Goal: Transaction & Acquisition: Purchase product/service

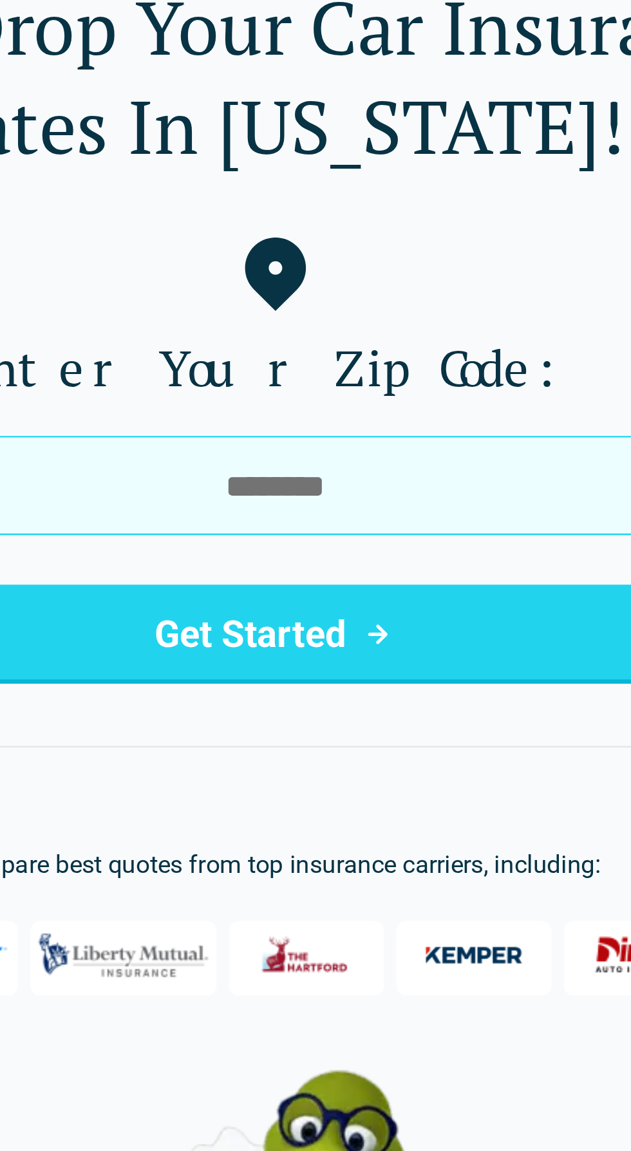
click at [405, 274] on input "tel" at bounding box center [315, 278] width 299 height 41
type input "*****"
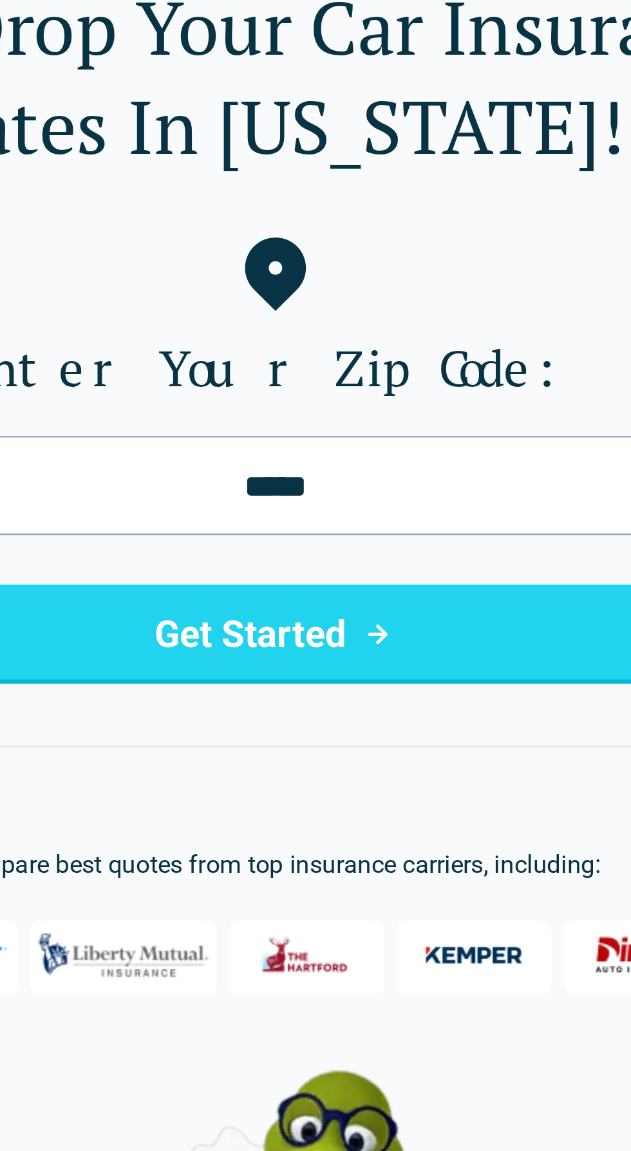
click at [257, 341] on button "Get Started" at bounding box center [315, 339] width 299 height 41
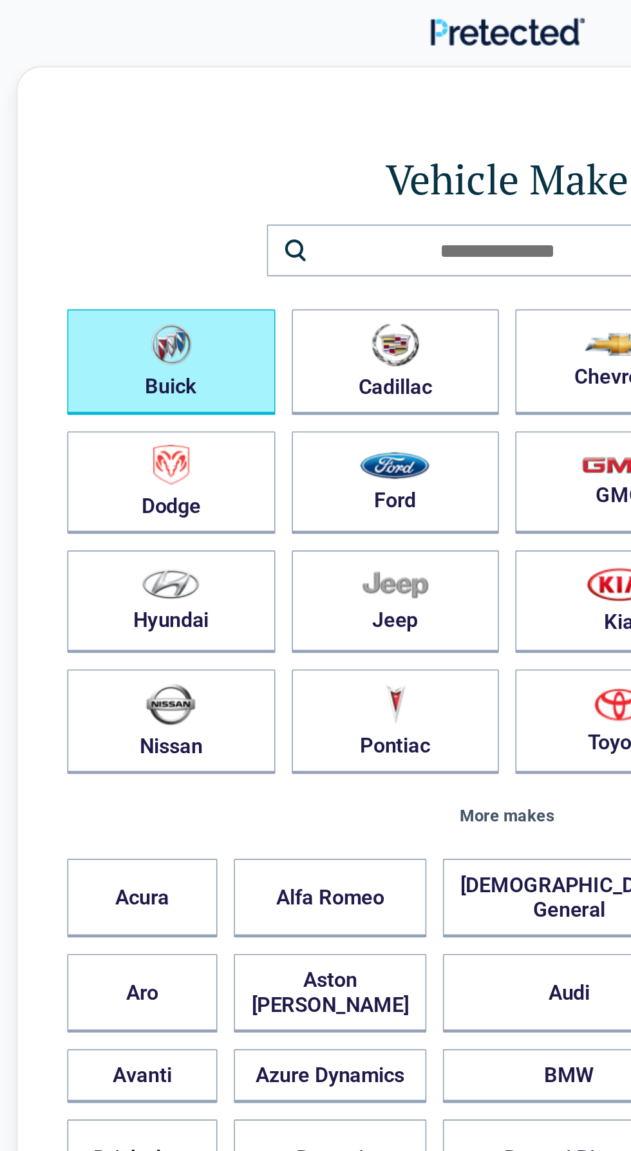
click at [147, 225] on button "Buick" at bounding box center [106, 226] width 129 height 66
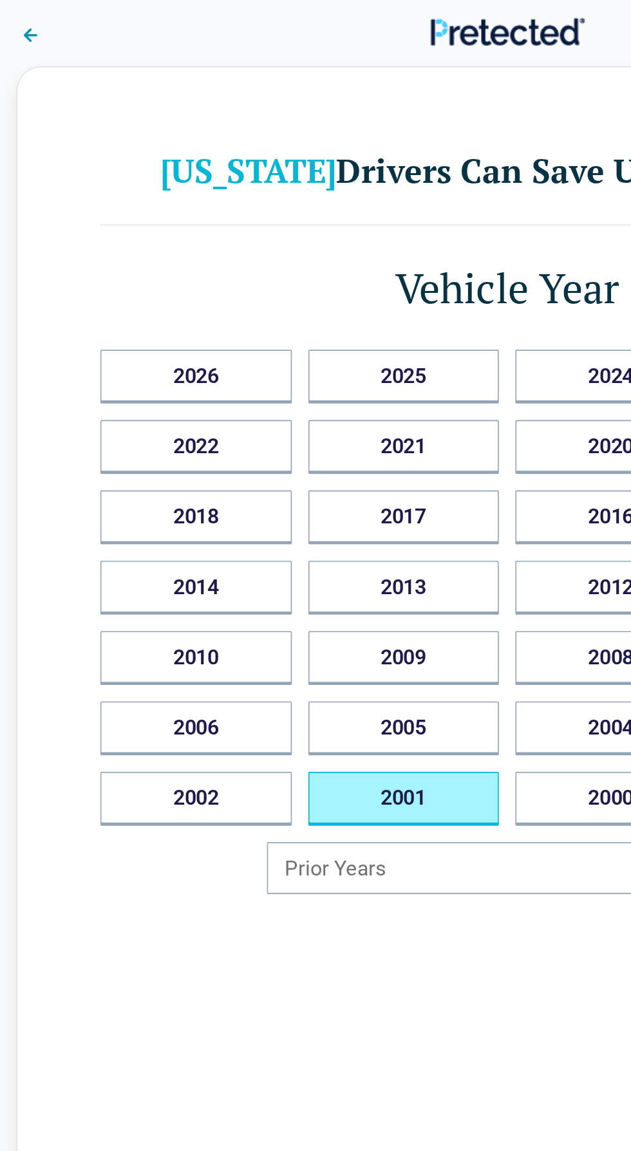
click at [240, 495] on button "2001" at bounding box center [251, 496] width 119 height 33
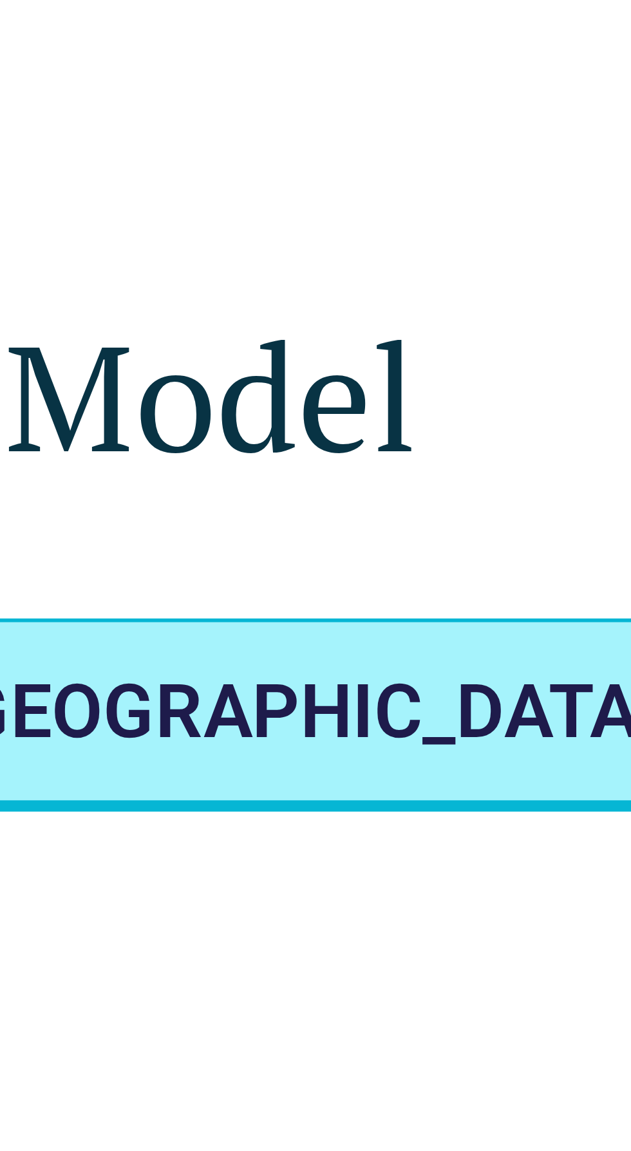
click at [395, 157] on AVENUE "PARK AVENUE" at bounding box center [376, 166] width 146 height 33
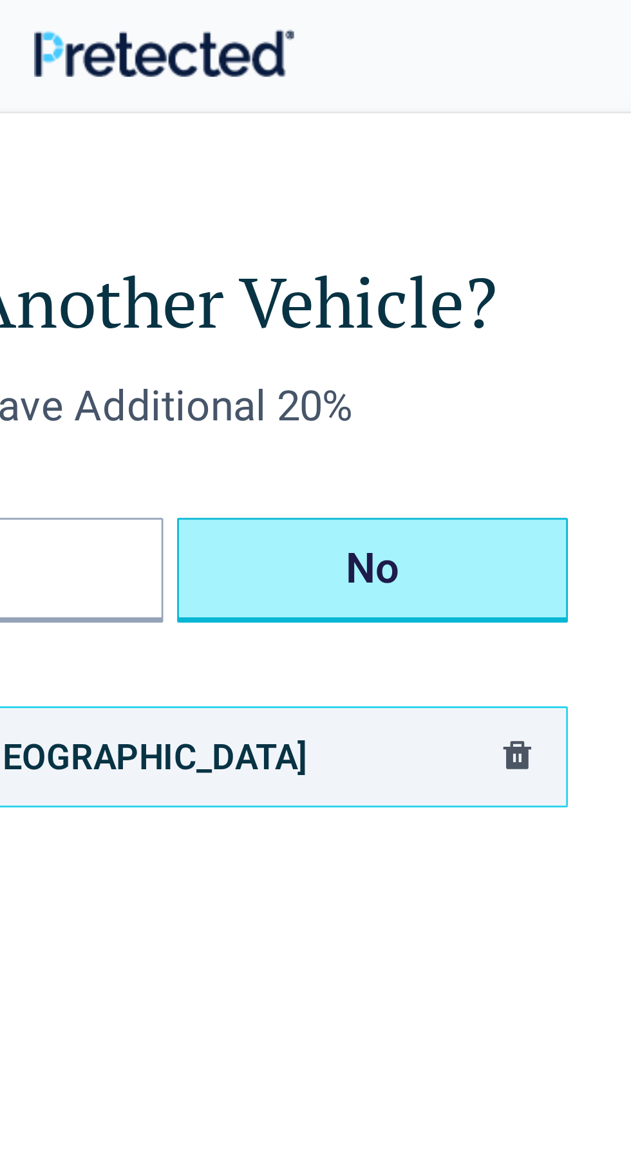
click at [434, 209] on button "No" at bounding box center [393, 210] width 144 height 39
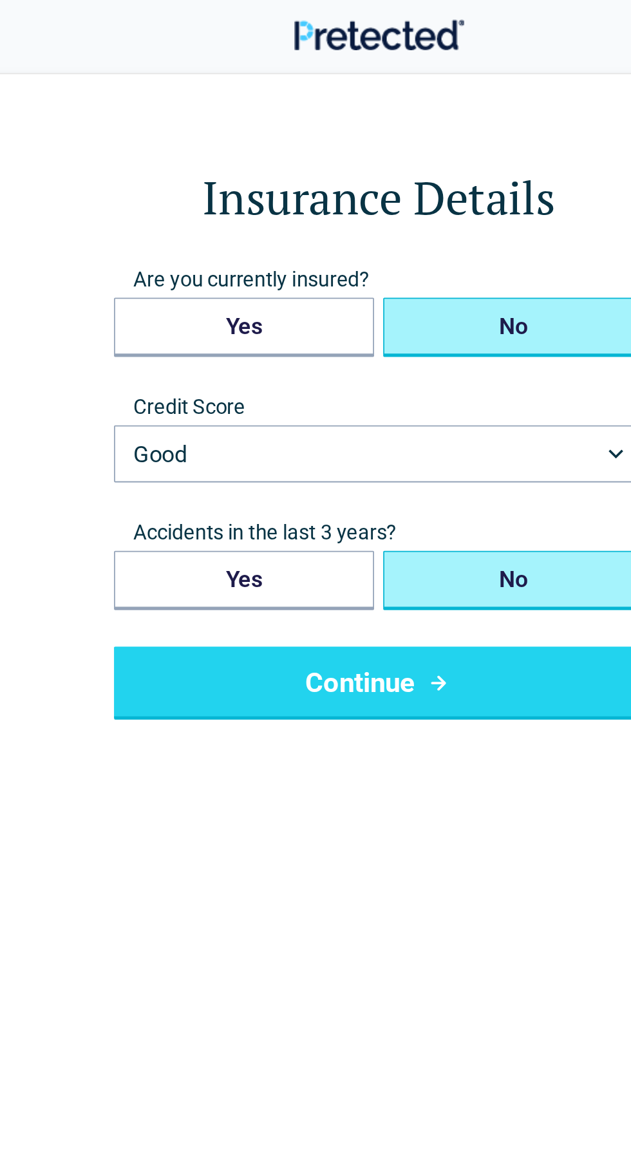
click at [424, 187] on button "No" at bounding box center [391, 184] width 147 height 33
click at [431, 261] on button "Good" at bounding box center [315, 256] width 299 height 32
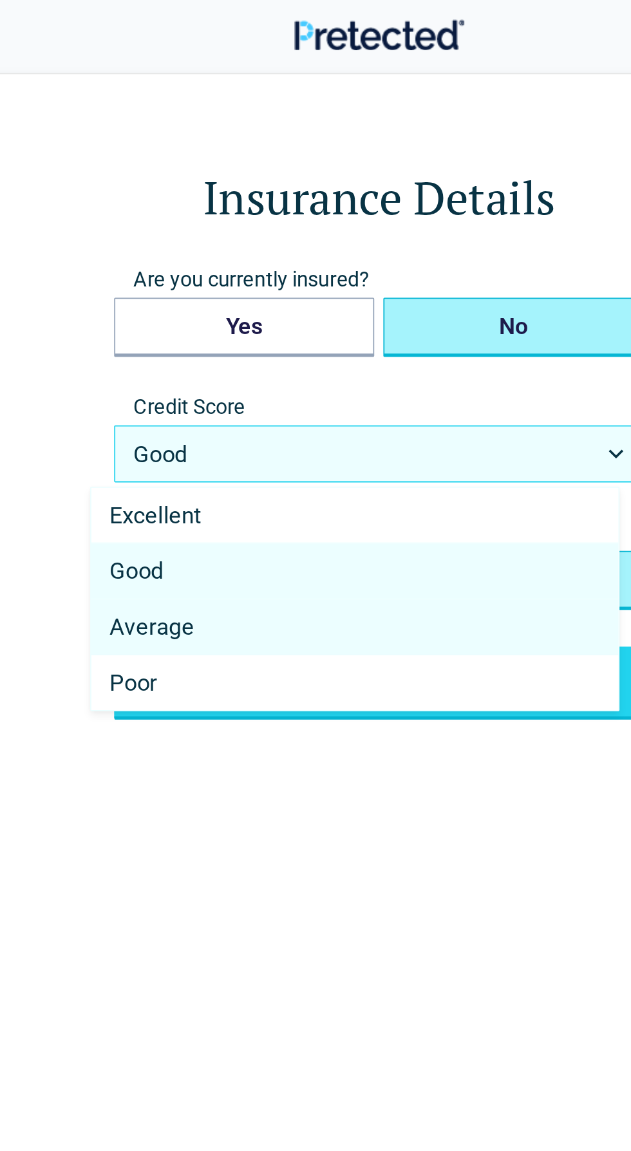
click at [186, 359] on span "Average" at bounding box center [188, 353] width 48 height 15
select select "*******"
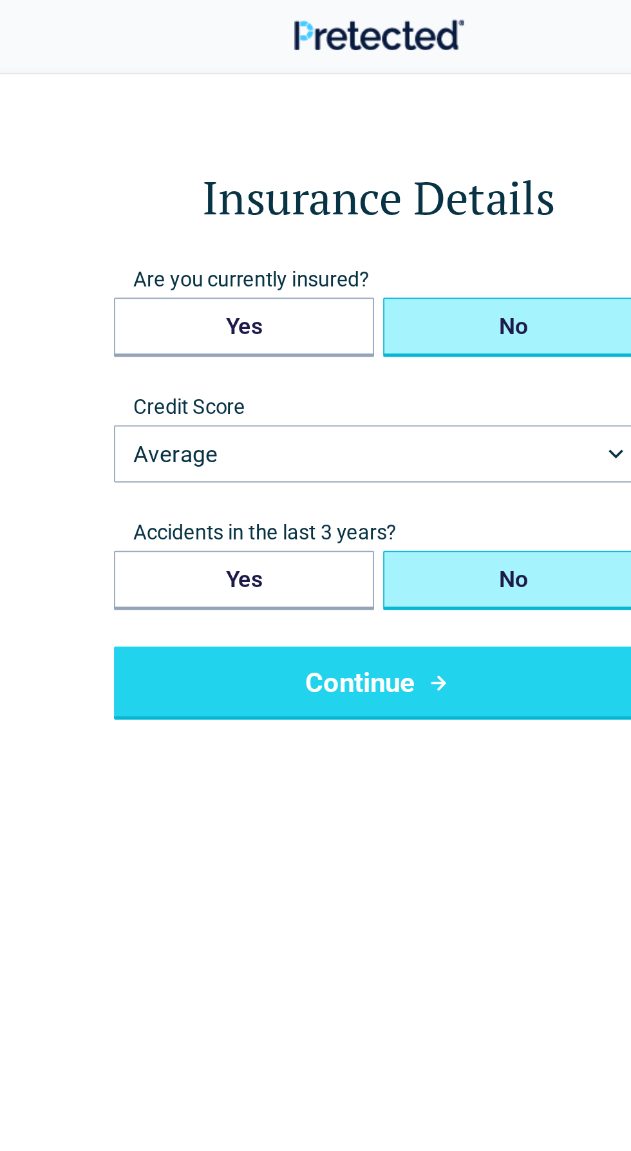
click at [419, 326] on button "No" at bounding box center [391, 327] width 147 height 33
click at [399, 390] on button "Continue" at bounding box center [315, 385] width 299 height 41
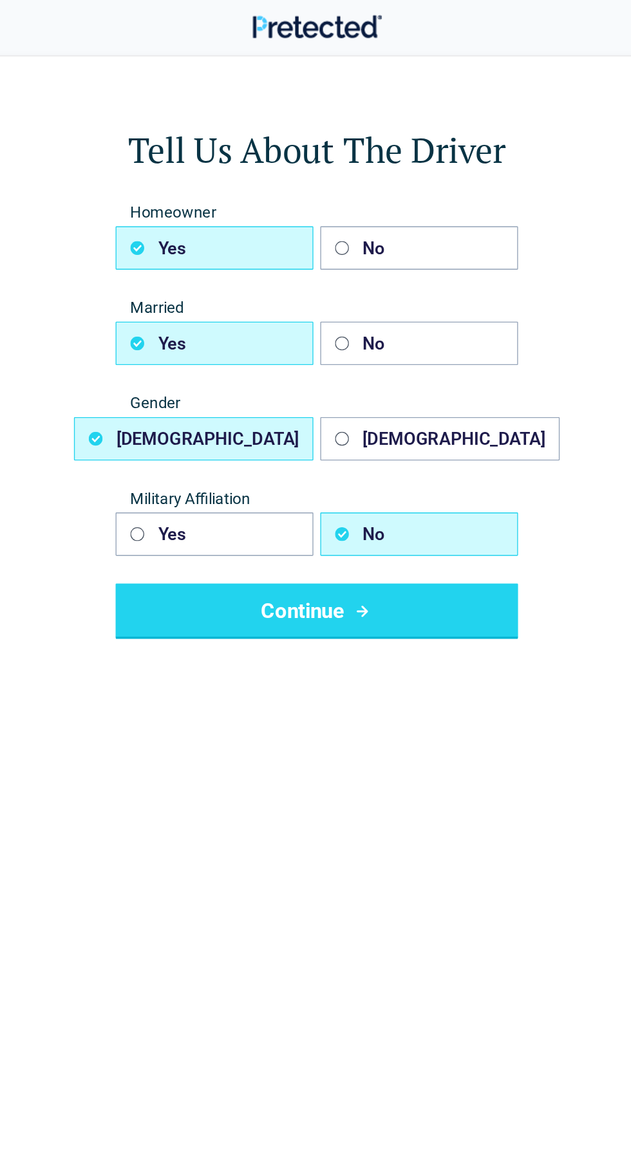
click at [415, 453] on button "Continue" at bounding box center [315, 453] width 299 height 41
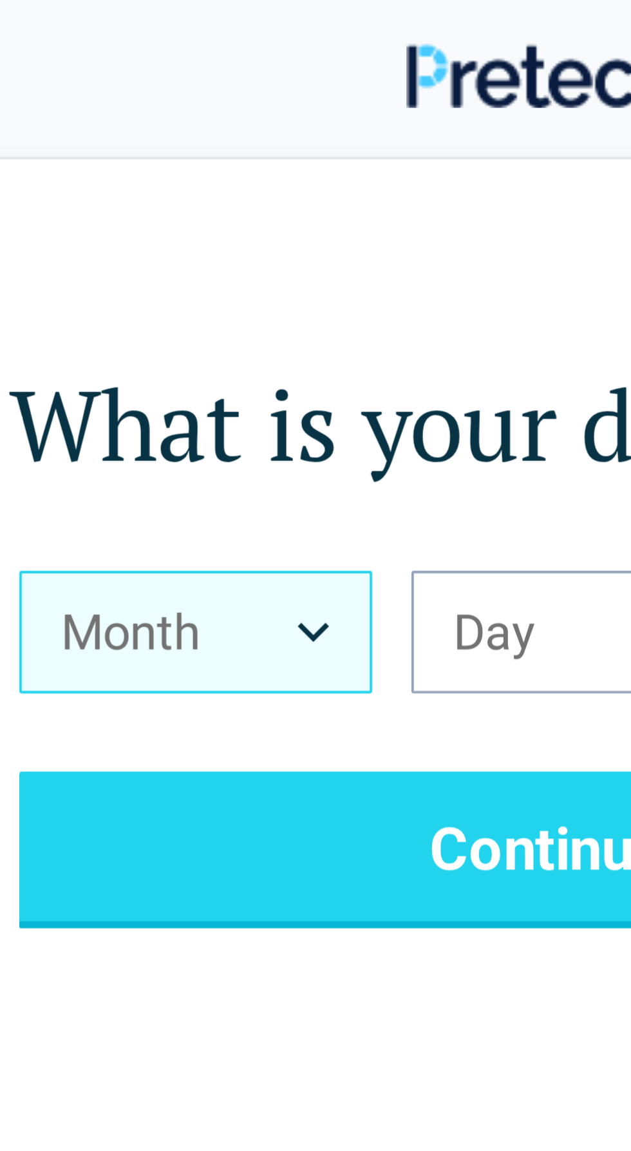
click at [236, 165] on button "Month" at bounding box center [212, 166] width 93 height 32
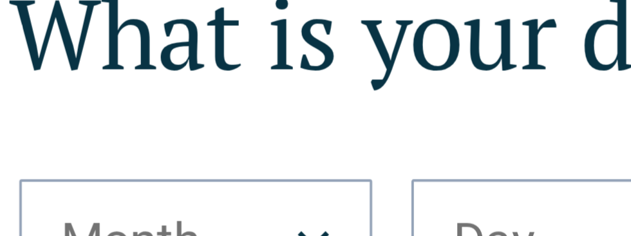
click at [234, 138] on form "What is your date of birth? Month *** *** *** *** *** *** *** *** *** *** *** *…" at bounding box center [315, 168] width 506 height 151
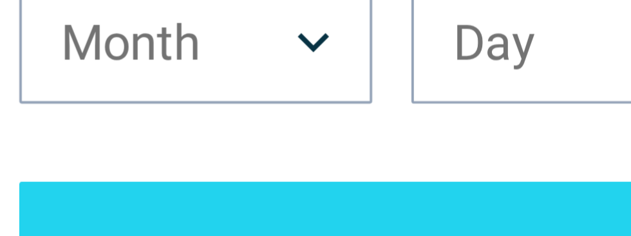
click at [245, 165] on icon "Birth Month" at bounding box center [244, 166] width 8 height 5
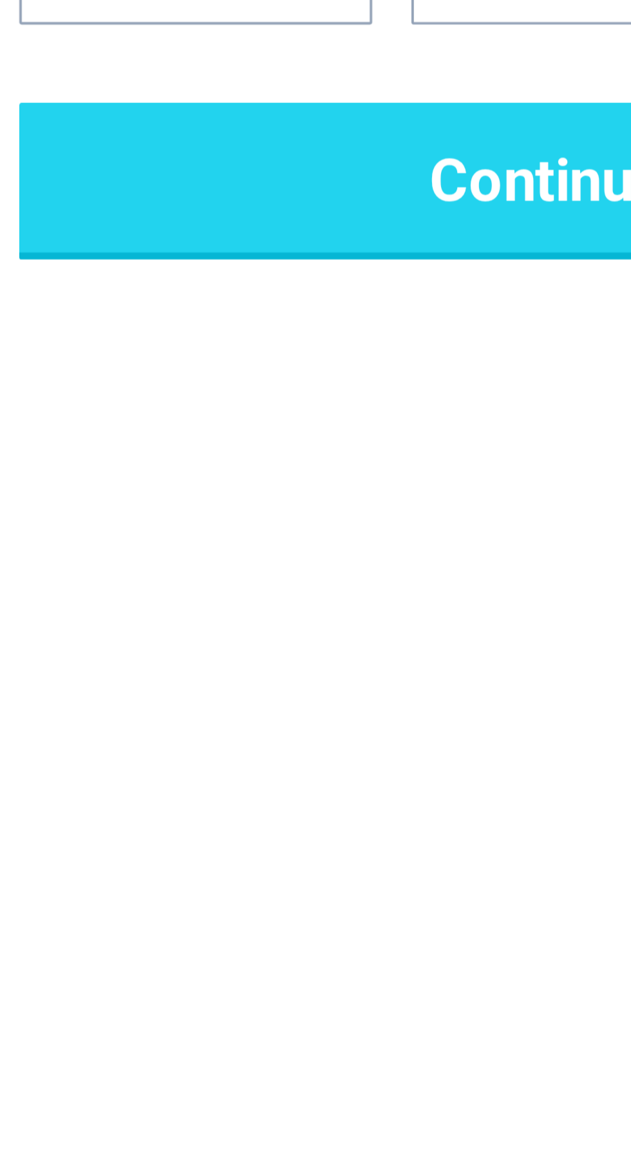
click at [189, 455] on div "Back What is your date of birth? Month *** *** *** *** *** *** *** *** *** *** …" at bounding box center [315, 562] width 610 height 1043
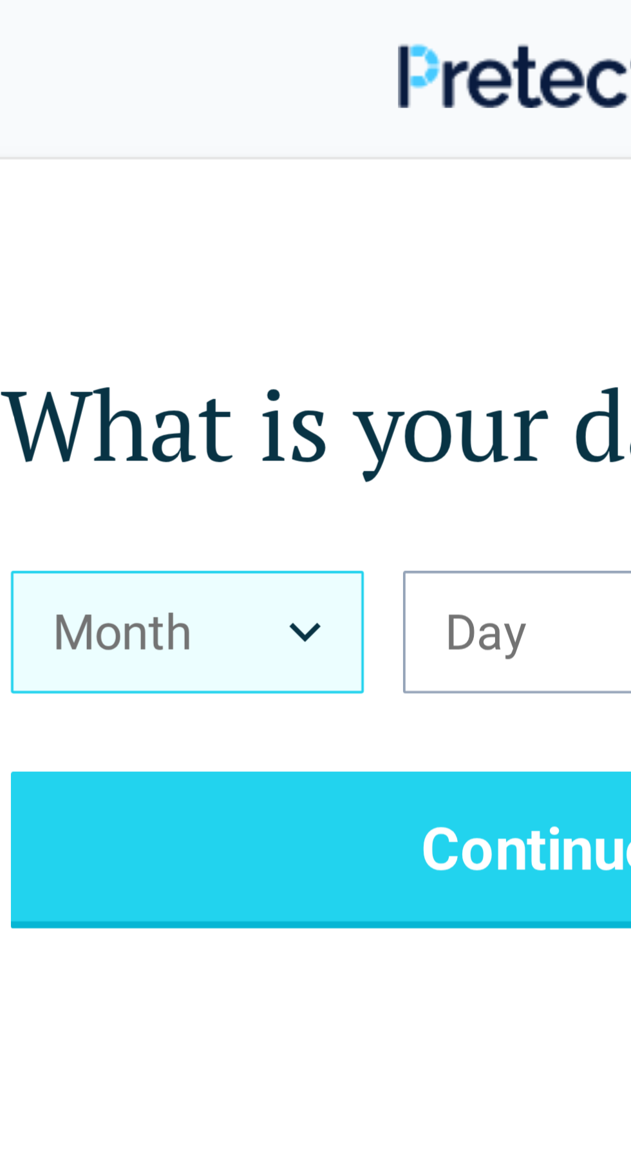
click at [245, 161] on button "Month" at bounding box center [212, 166] width 93 height 32
click at [254, 163] on button "Month" at bounding box center [212, 166] width 93 height 32
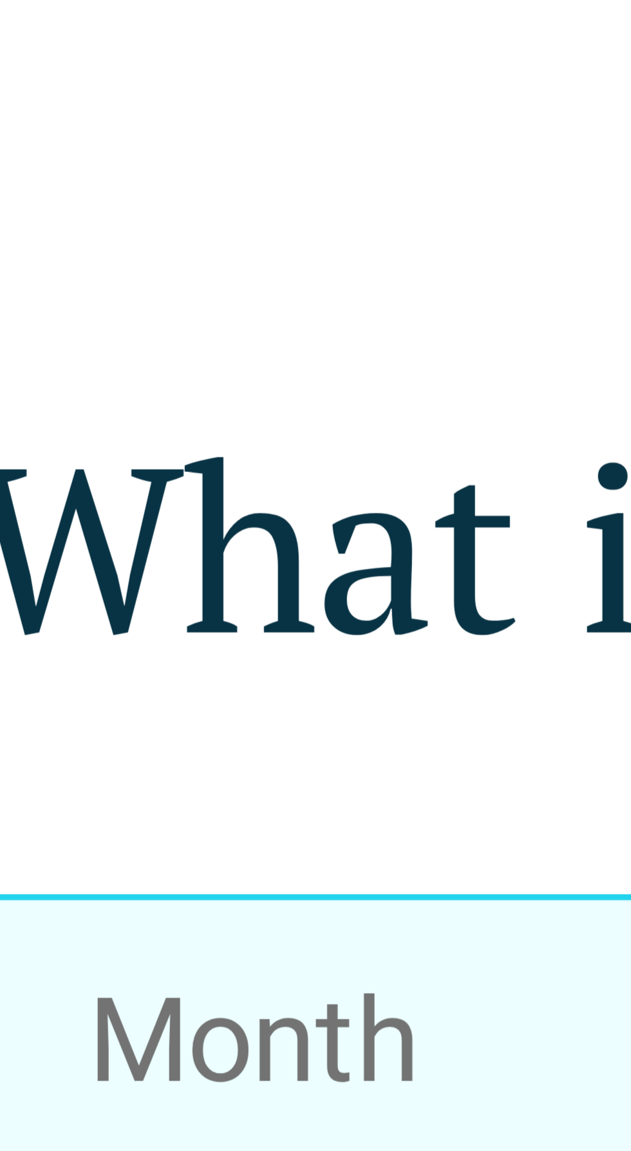
click at [221, 167] on button "Month" at bounding box center [212, 166] width 93 height 32
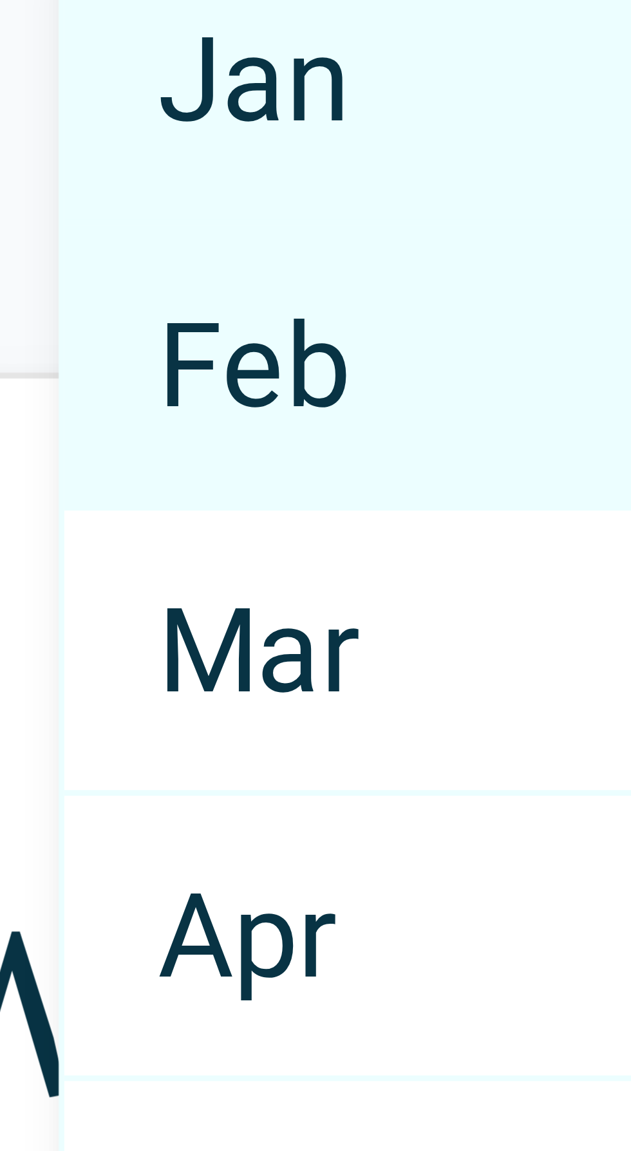
click at [220, 49] on div "Feb" at bounding box center [227, 41] width 91 height 32
select select "*"
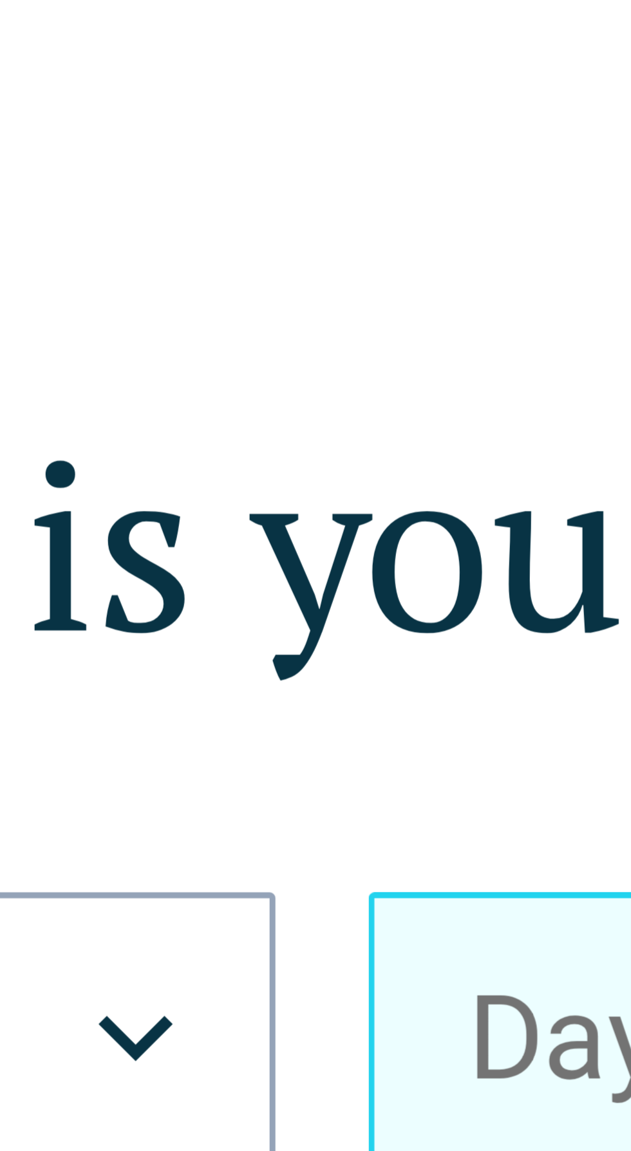
click at [287, 167] on button "Day" at bounding box center [315, 166] width 93 height 32
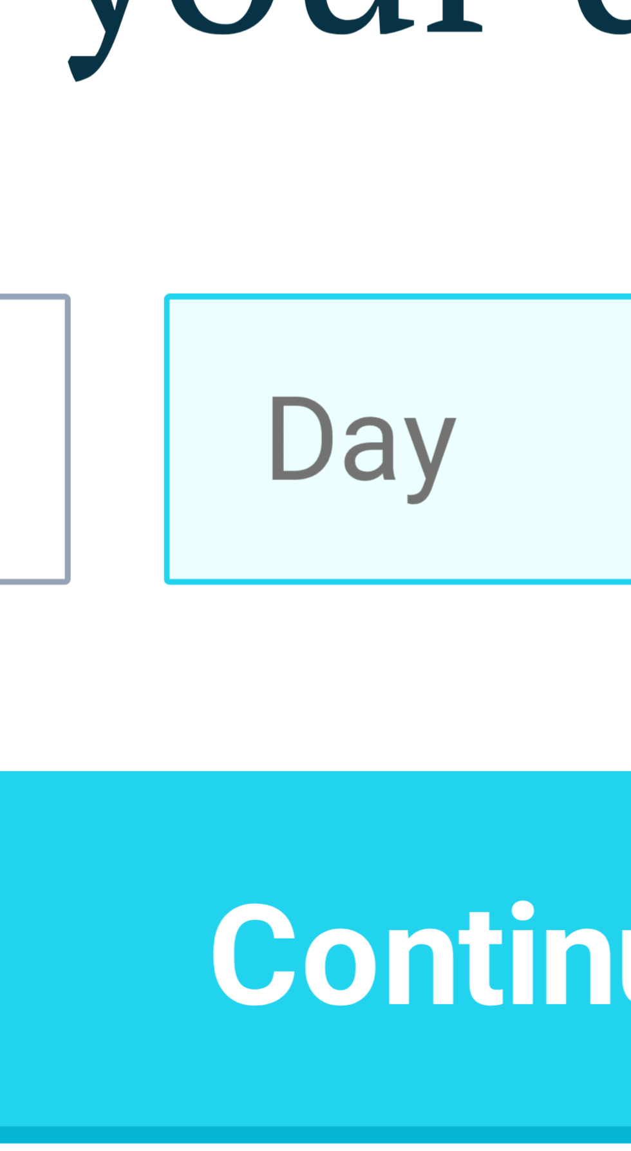
click at [305, 166] on button "Day" at bounding box center [315, 166] width 93 height 32
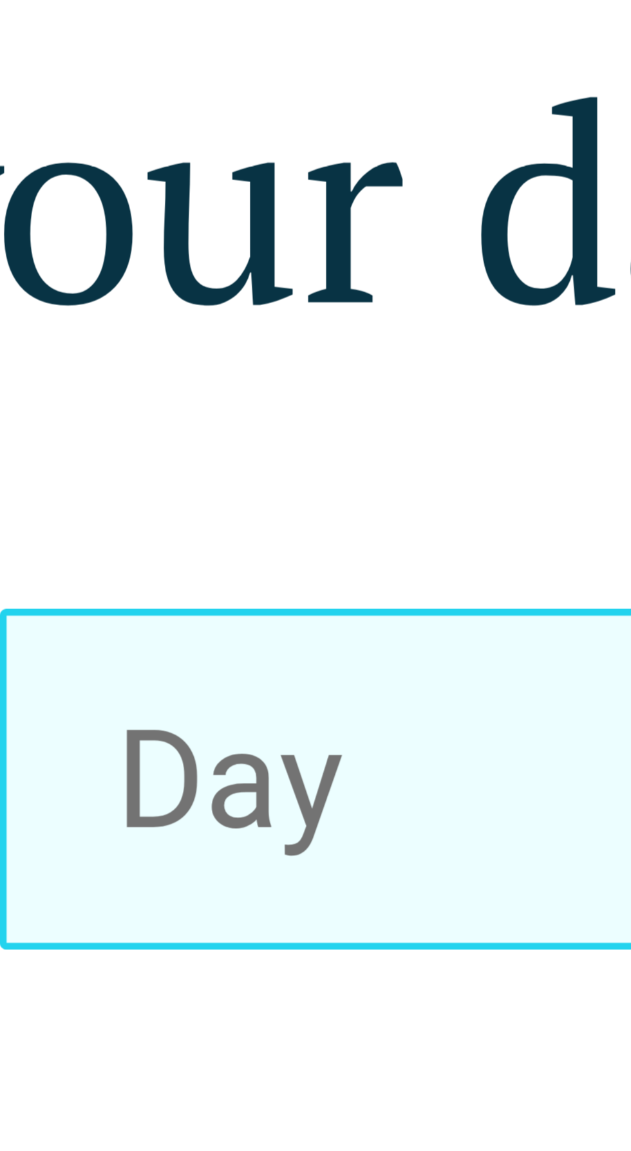
click at [321, 165] on button "Day" at bounding box center [315, 166] width 93 height 32
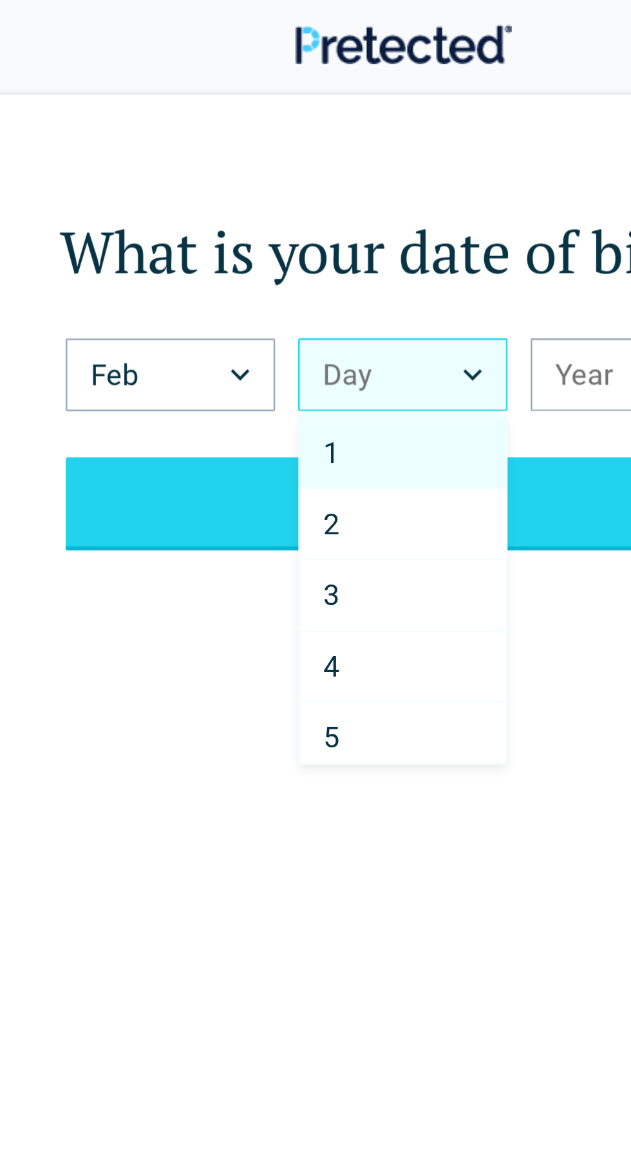
click at [326, 157] on html "Back What is your date of birth? Feb *** *** *** *** *** *** *** *** *** *** **…" at bounding box center [315, 898] width 631 height 1797
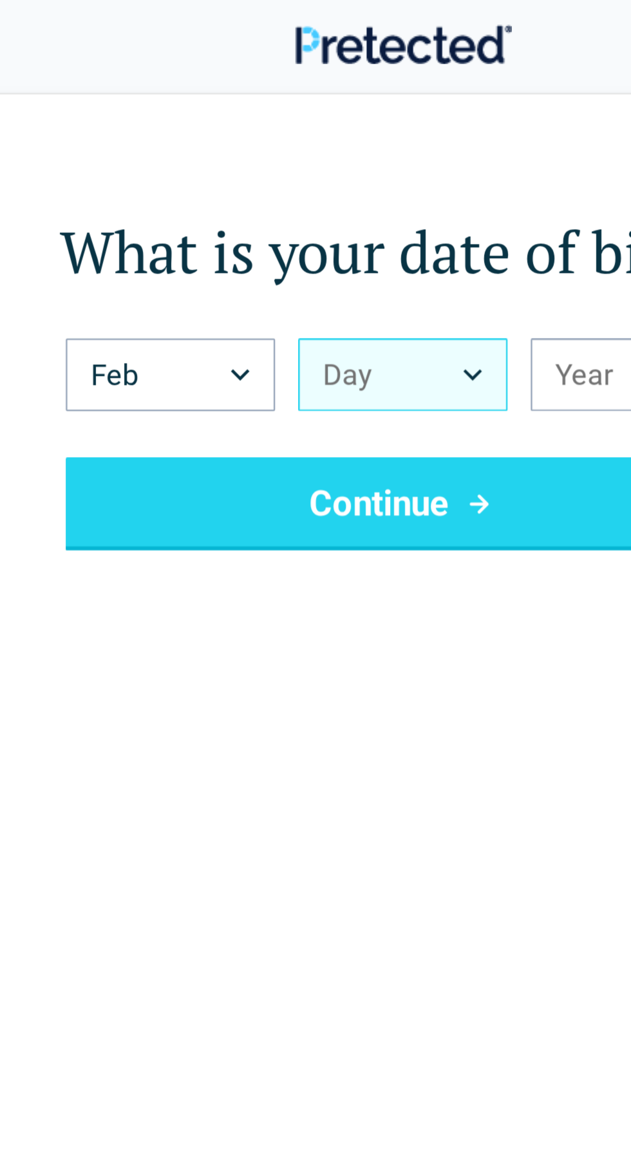
click at [343, 176] on button "Day" at bounding box center [315, 166] width 93 height 32
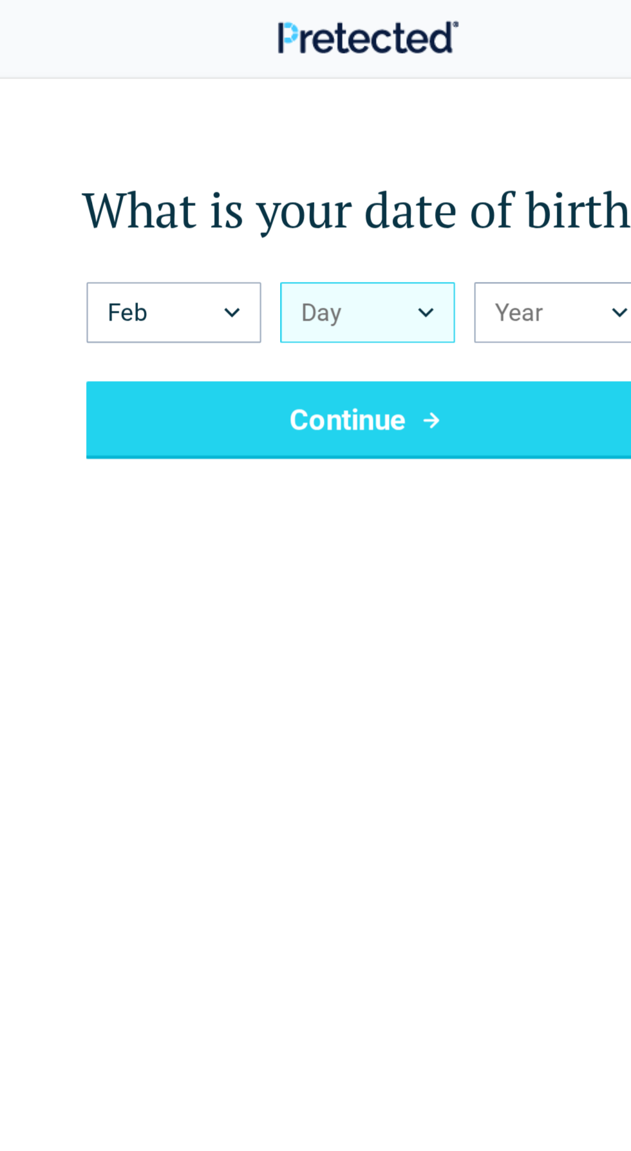
click at [319, 178] on button "Day" at bounding box center [315, 166] width 93 height 32
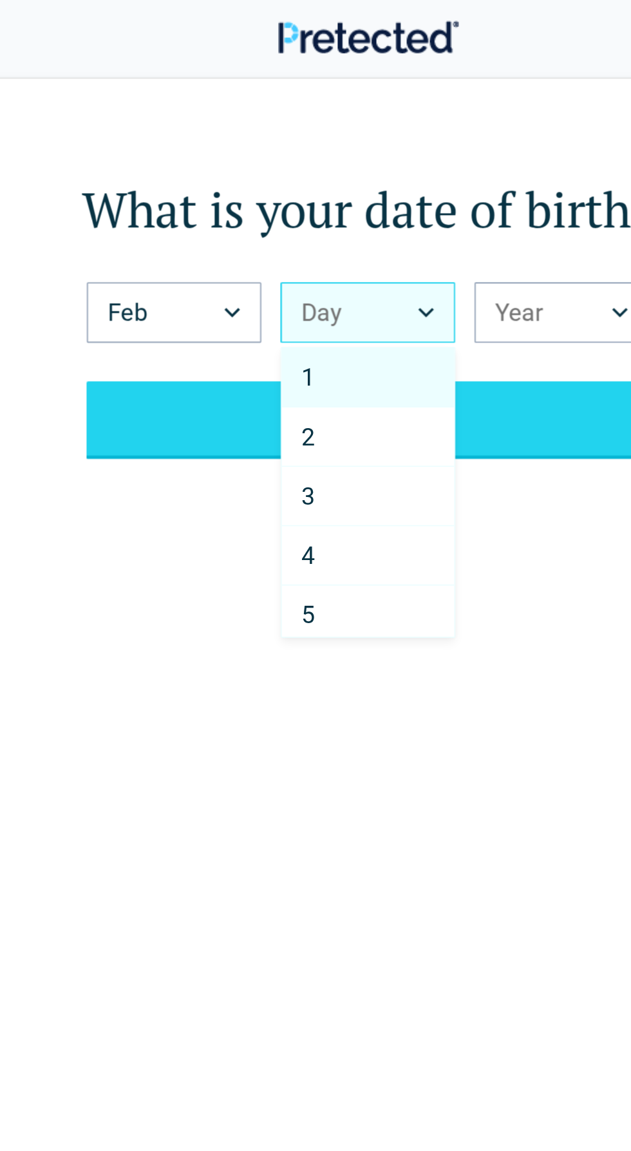
click at [325, 205] on div "1" at bounding box center [315, 201] width 91 height 32
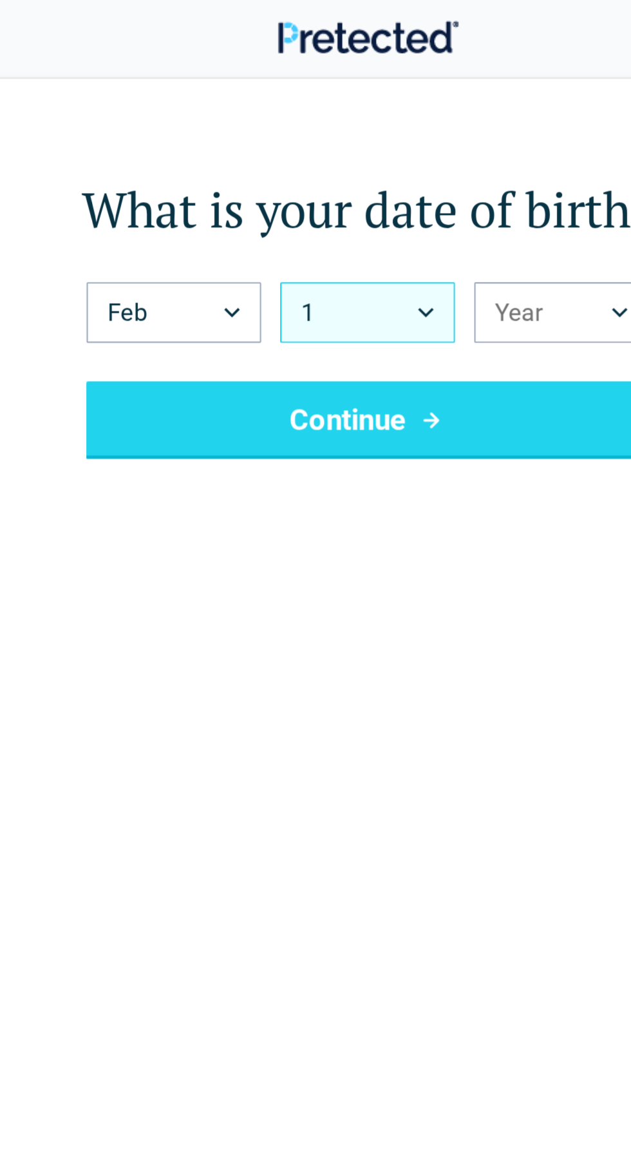
click at [317, 180] on button "1" at bounding box center [315, 166] width 93 height 32
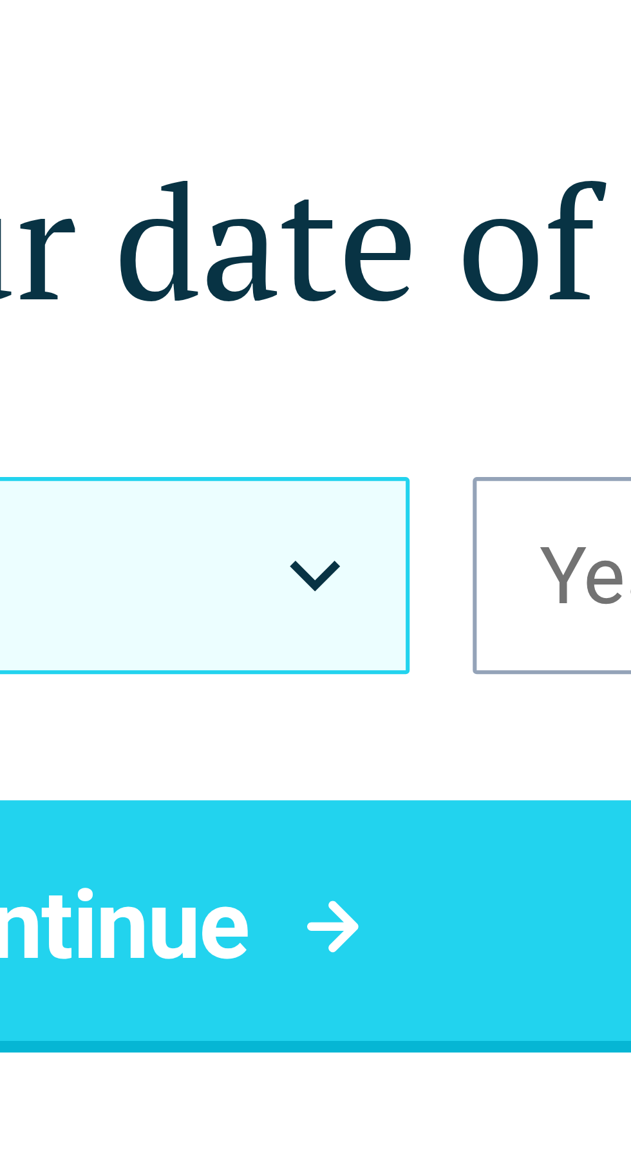
click at [357, 171] on button "1" at bounding box center [315, 166] width 93 height 32
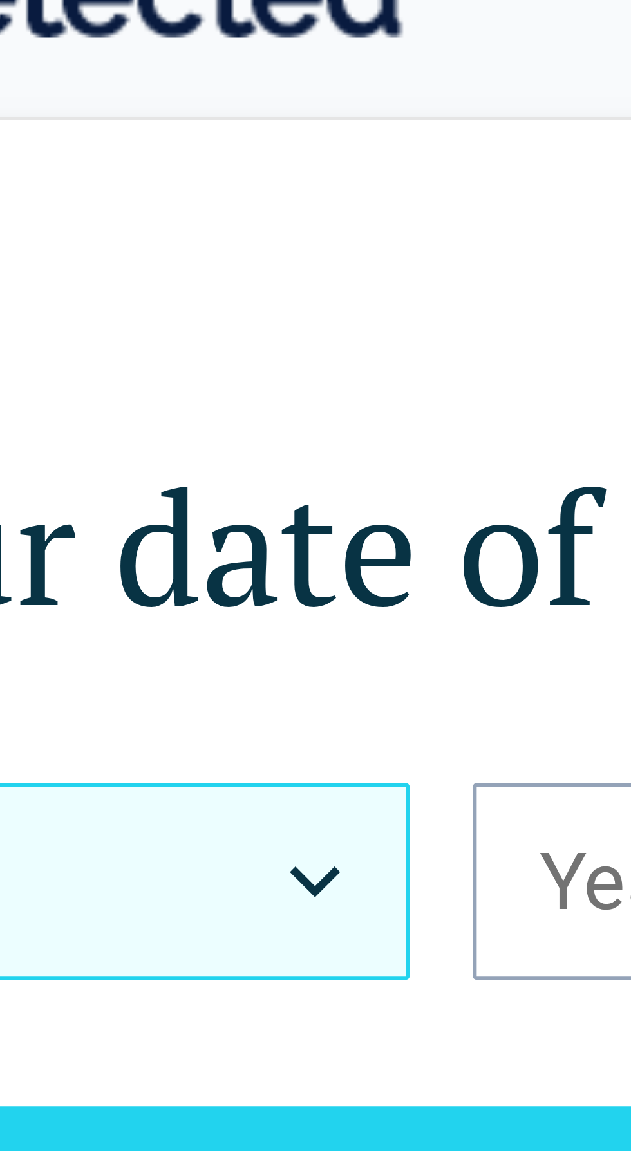
click at [351, 164] on button "1" at bounding box center [315, 166] width 93 height 32
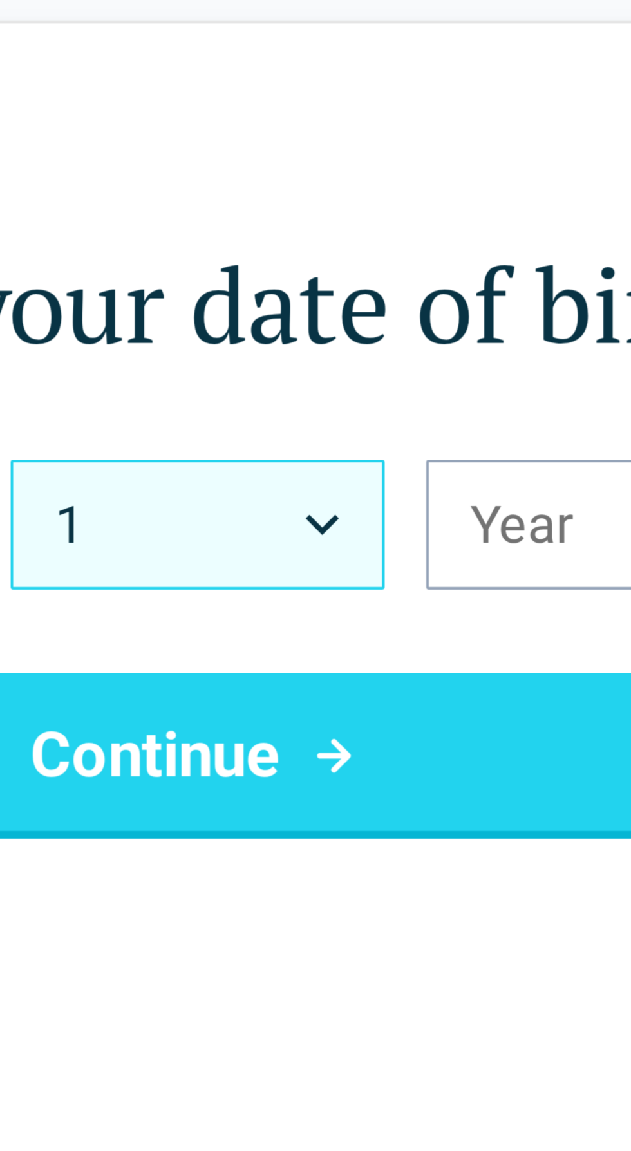
click at [316, 163] on button "1" at bounding box center [315, 166] width 93 height 32
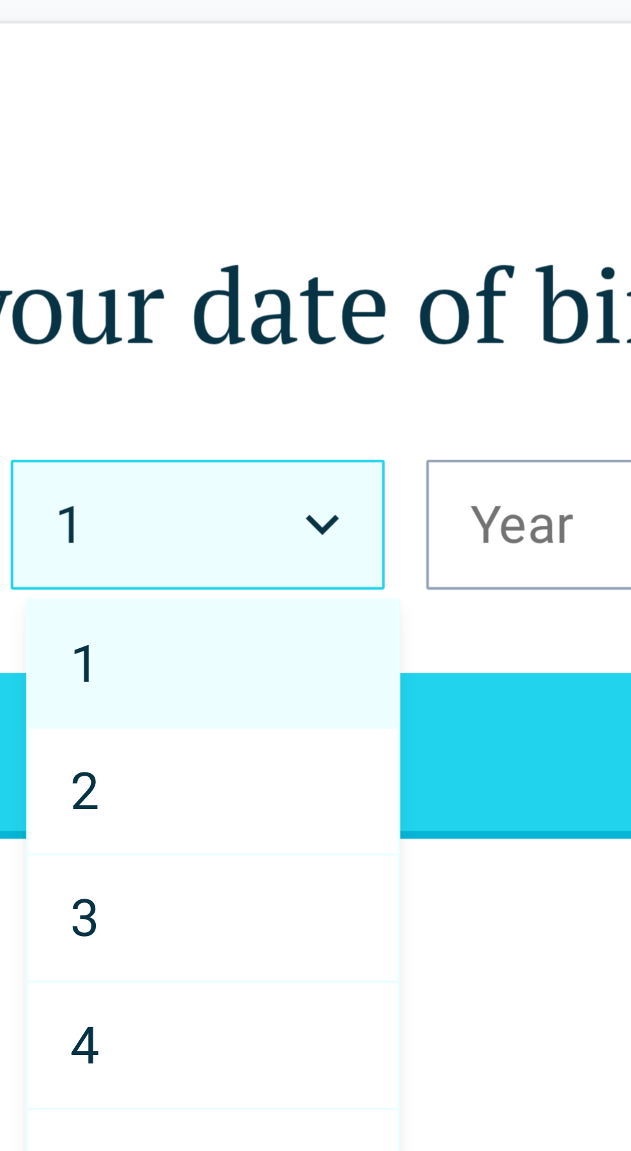
click at [310, 203] on div "1" at bounding box center [319, 201] width 91 height 32
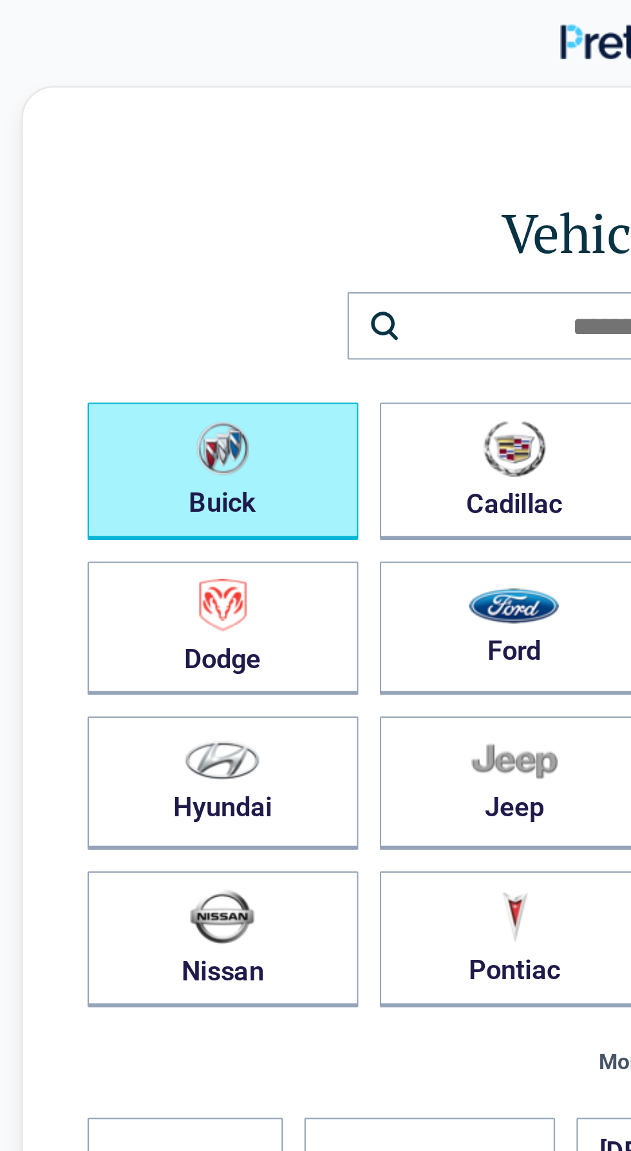
click at [119, 222] on img "button" at bounding box center [106, 215] width 25 height 26
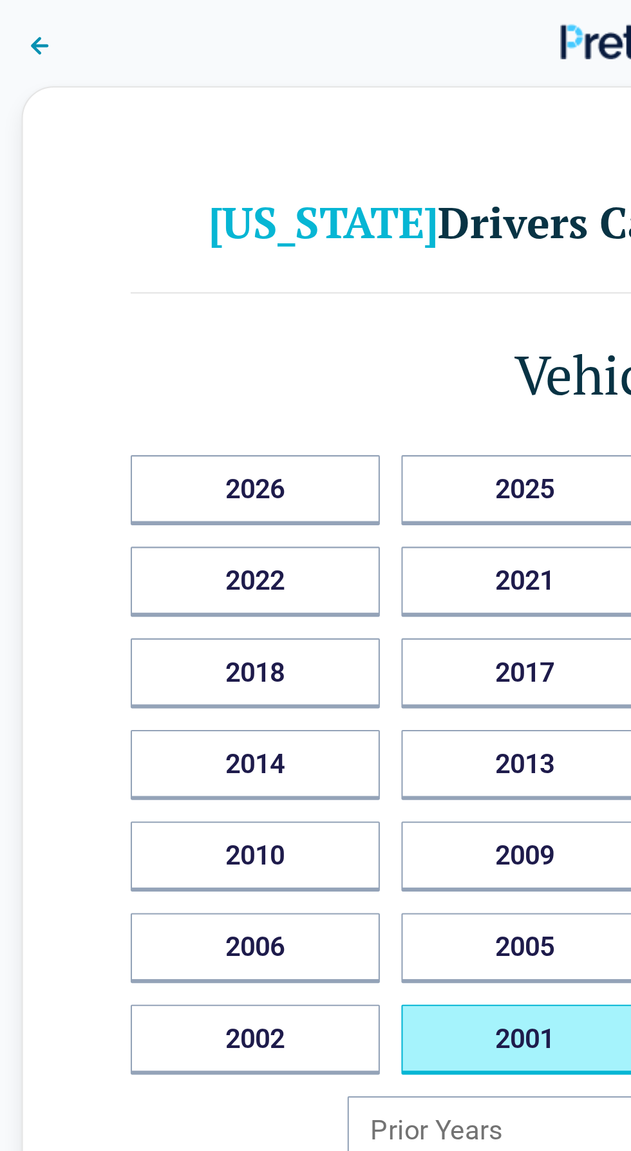
click at [279, 480] on button "2001" at bounding box center [251, 496] width 119 height 33
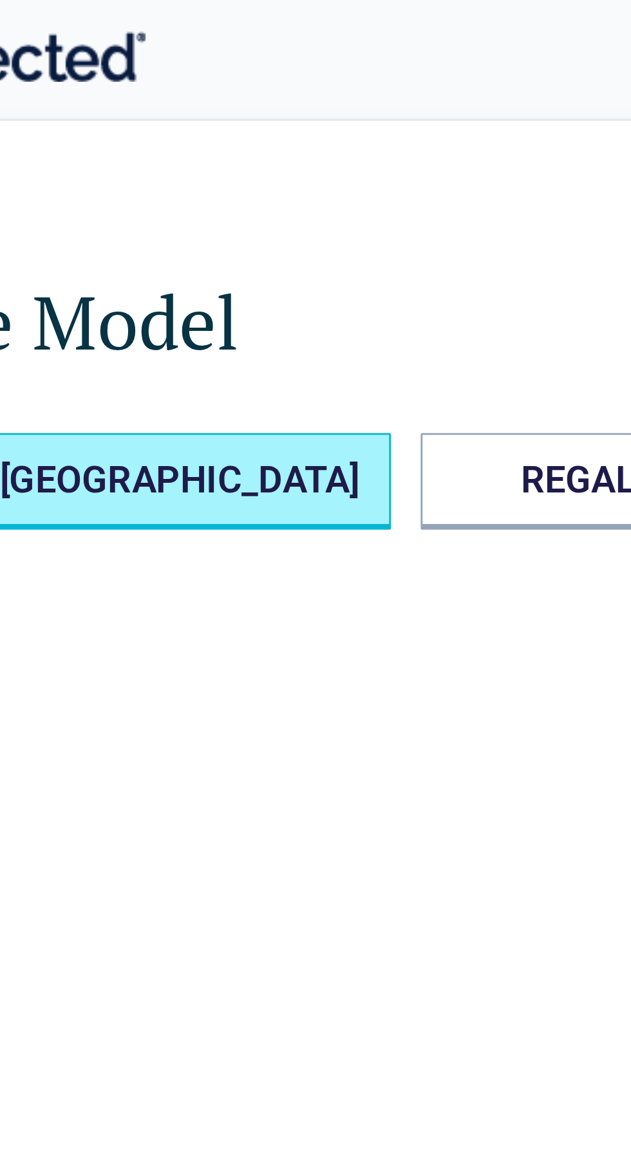
click at [418, 161] on AVENUE "PARK AVENUE" at bounding box center [376, 166] width 146 height 33
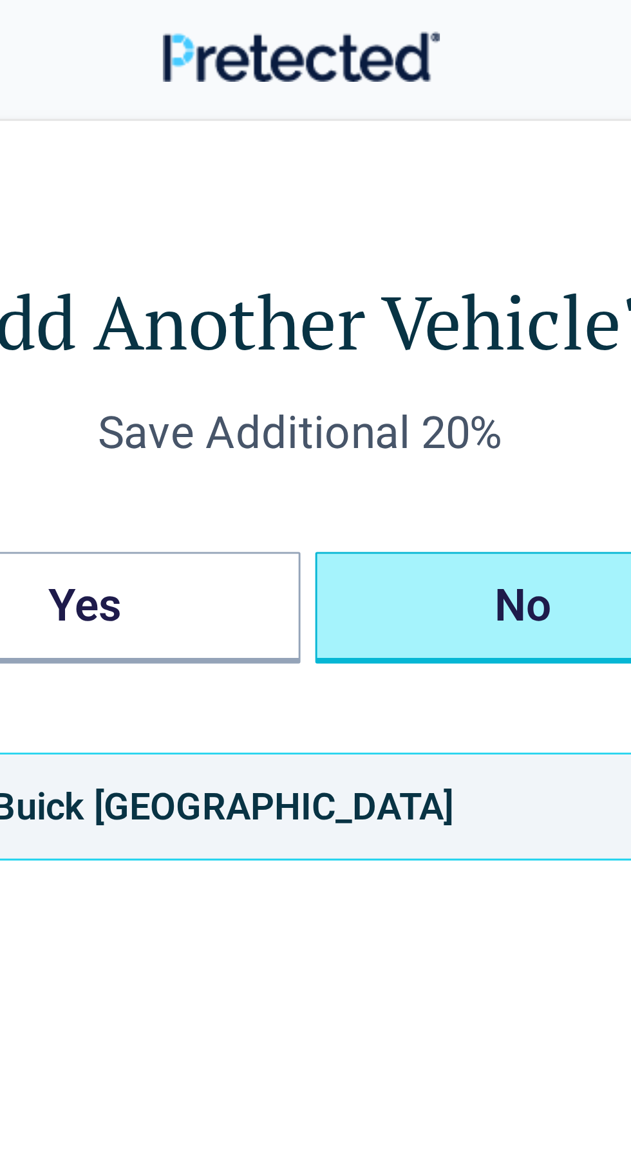
click at [408, 199] on button "No" at bounding box center [393, 210] width 144 height 39
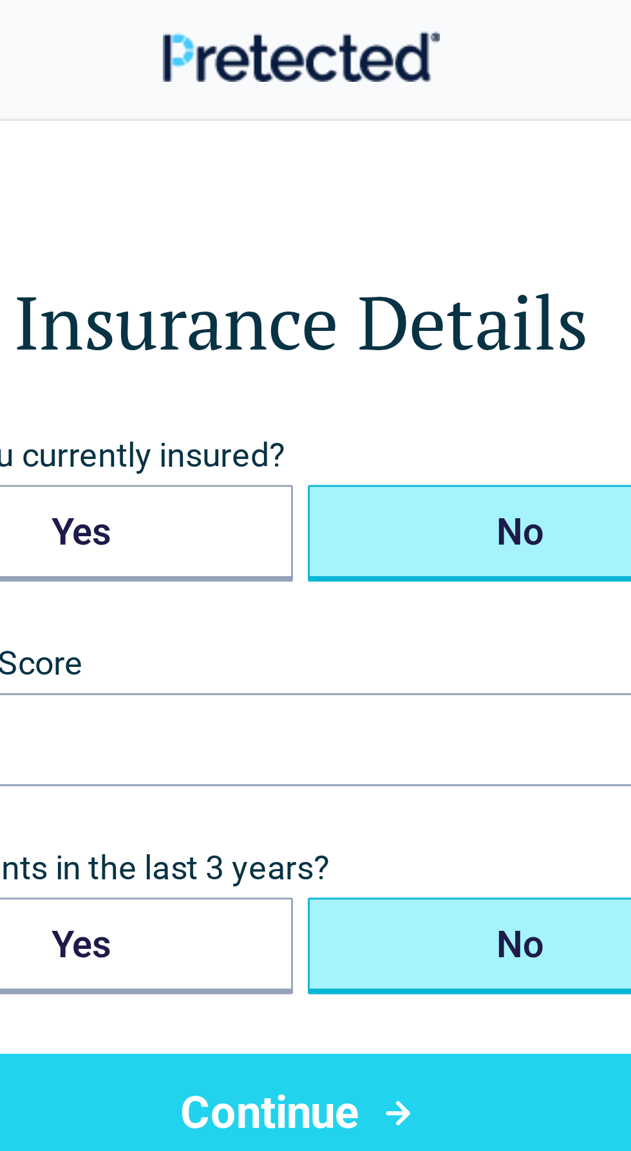
click at [390, 189] on button "No" at bounding box center [391, 184] width 147 height 33
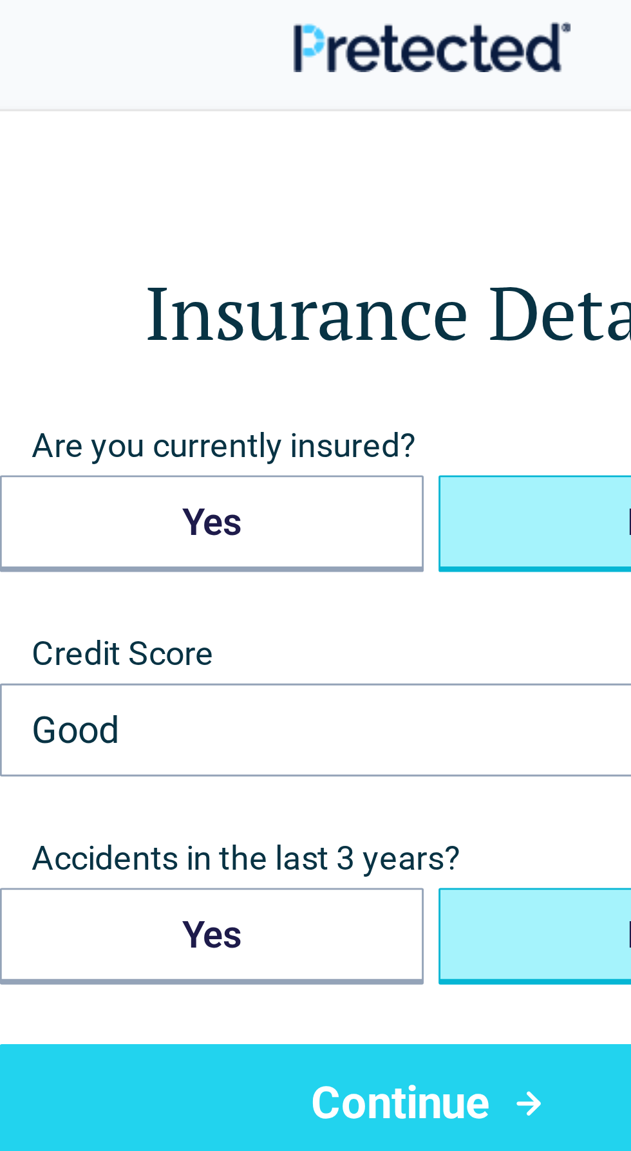
click at [343, 386] on icon "submit" at bounding box center [349, 385] width 16 height 15
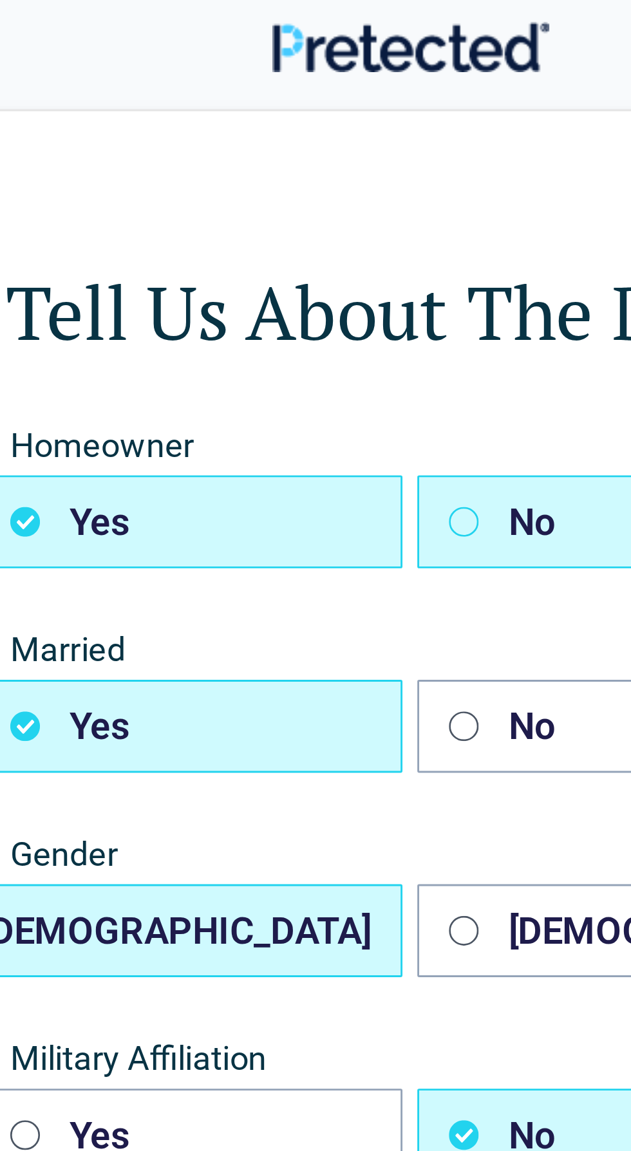
click at [342, 184] on button "No" at bounding box center [391, 184] width 147 height 32
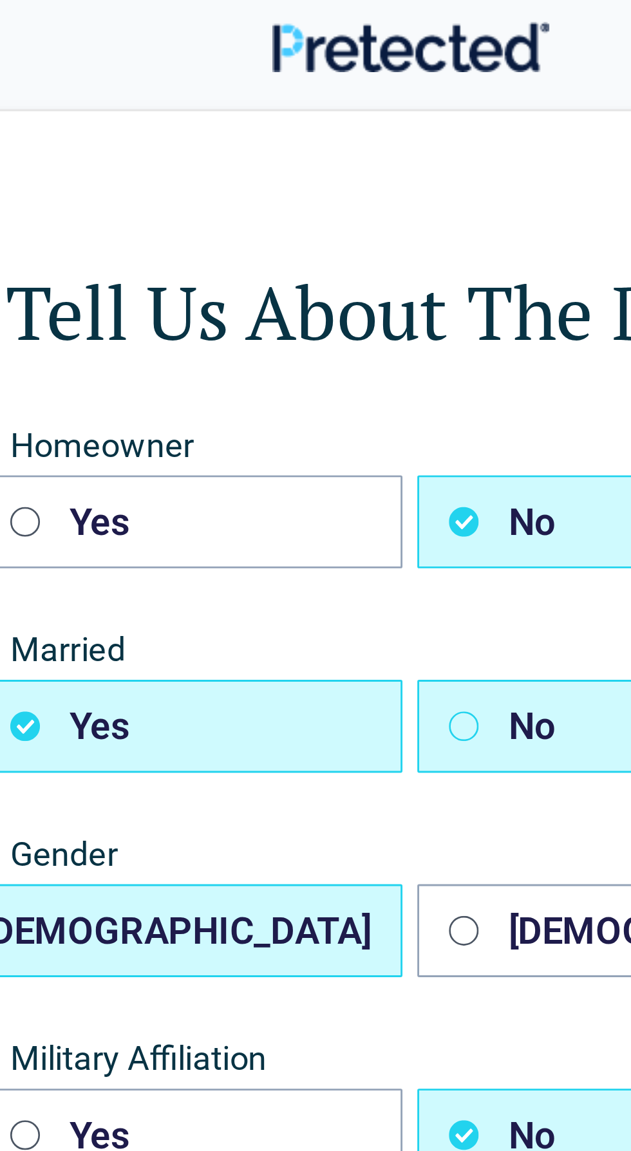
click at [341, 254] on button "No" at bounding box center [391, 255] width 147 height 32
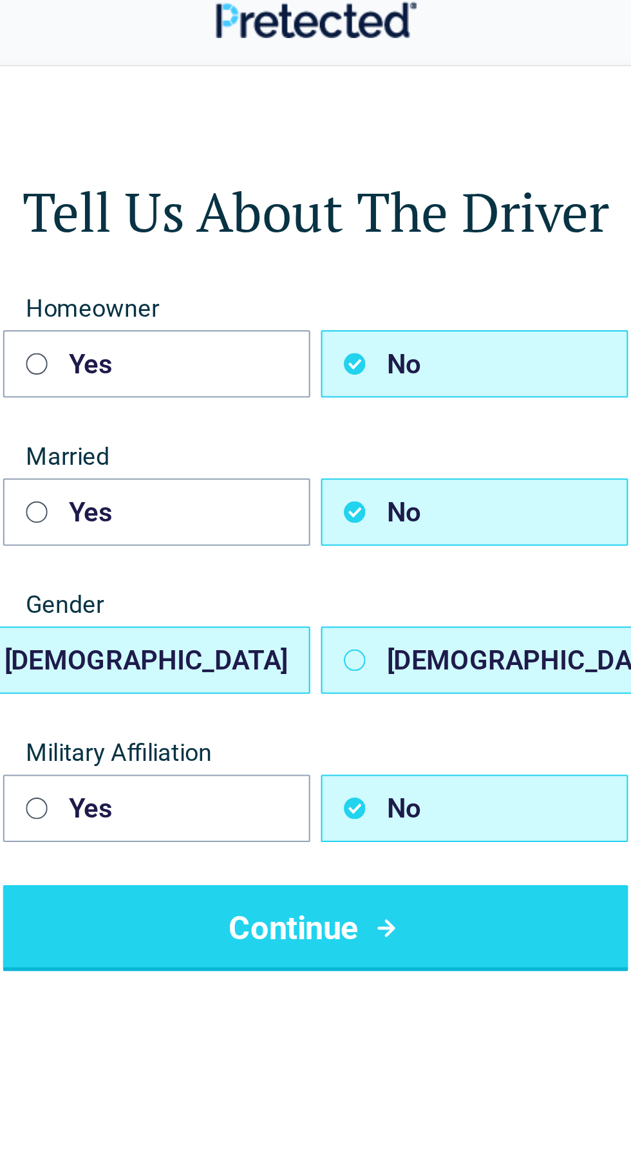
click at [344, 320] on button "Female" at bounding box center [407, 326] width 178 height 32
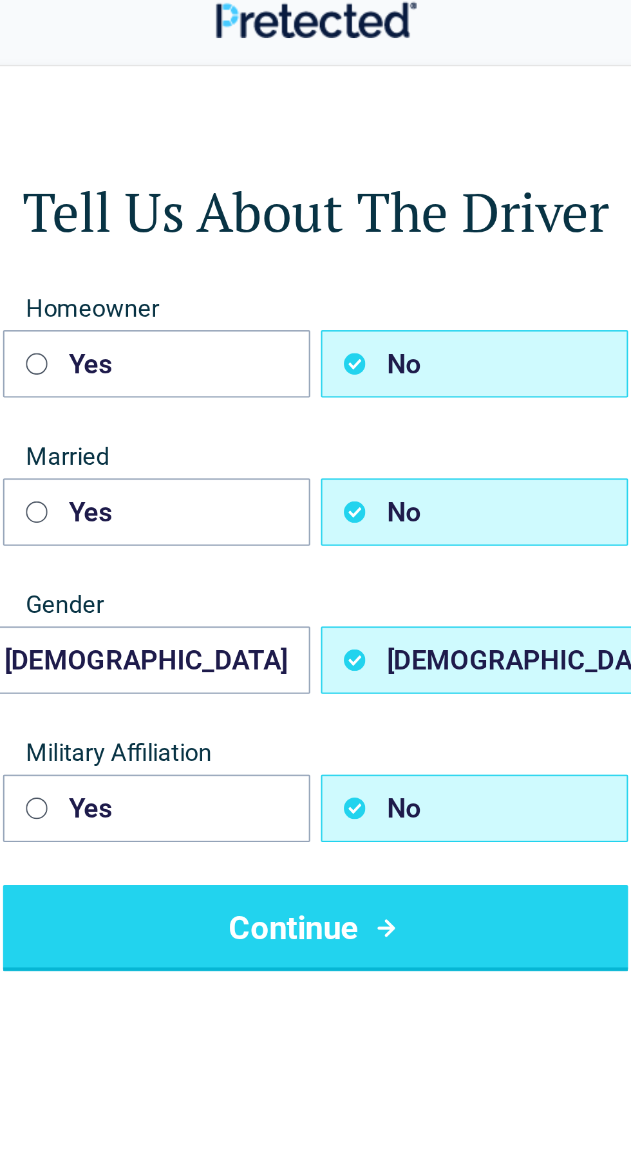
click at [388, 451] on button "Continue" at bounding box center [315, 453] width 299 height 41
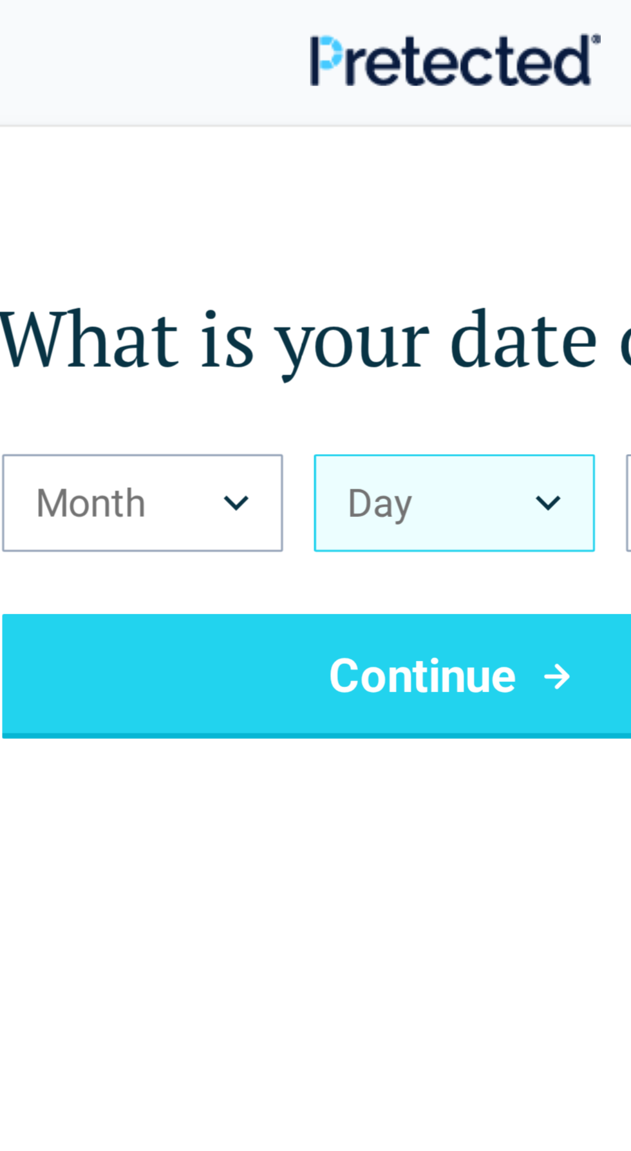
click at [339, 164] on button "Day" at bounding box center [315, 166] width 93 height 32
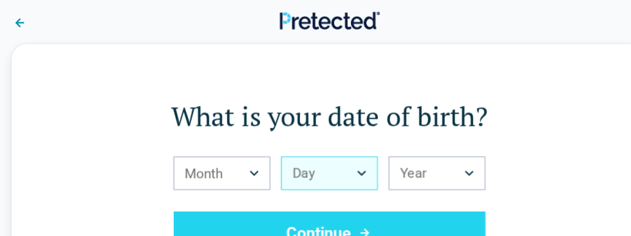
click at [345, 160] on button "Day" at bounding box center [315, 166] width 93 height 32
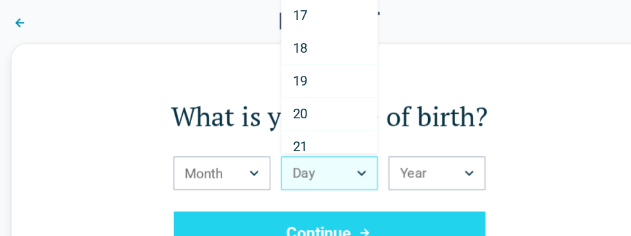
scroll to position [498, 0]
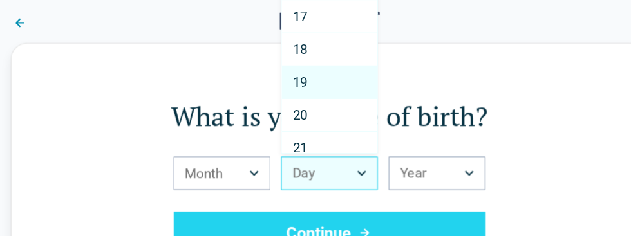
click at [321, 70] on div "19" at bounding box center [315, 80] width 91 height 32
select select "**"
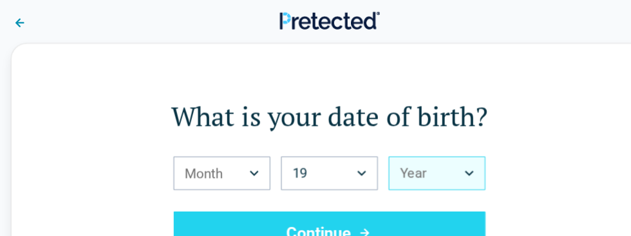
click at [439, 167] on button "Year" at bounding box center [418, 166] width 93 height 32
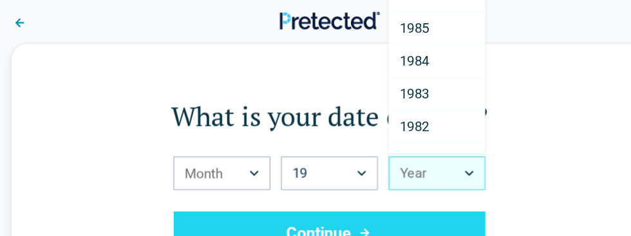
scroll to position [677, 0]
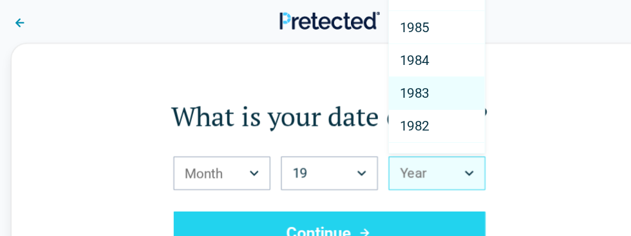
click at [414, 93] on div "1983" at bounding box center [418, 90] width 91 height 32
select select
select select "****"
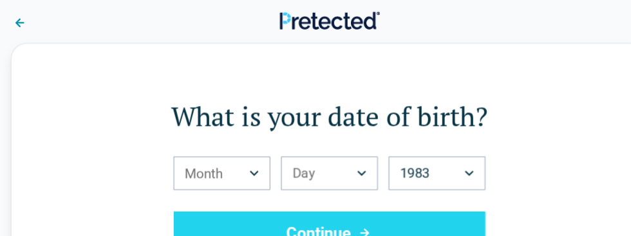
click at [339, 217] on button "Continue" at bounding box center [315, 223] width 299 height 41
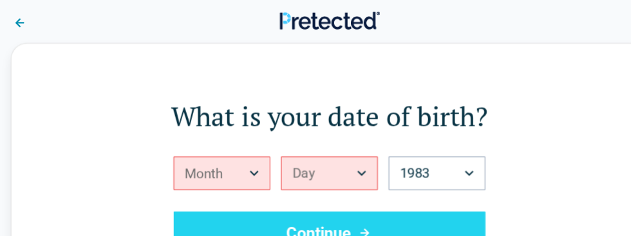
click at [240, 169] on button "Month" at bounding box center [212, 166] width 93 height 32
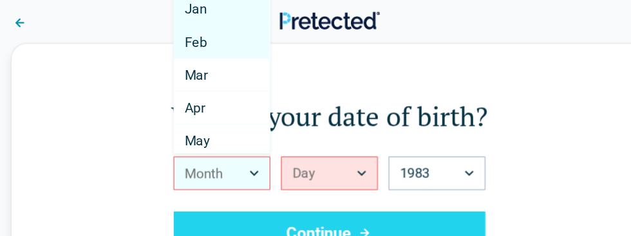
click at [234, 38] on div "Feb" at bounding box center [212, 41] width 91 height 32
select select "*"
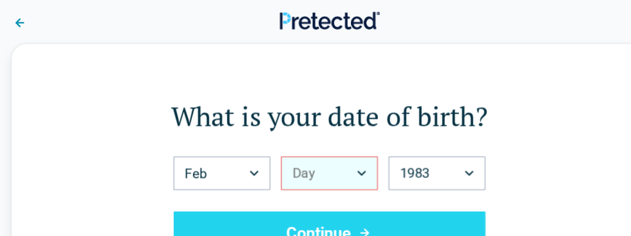
click at [355, 171] on button "Day" at bounding box center [315, 166] width 93 height 32
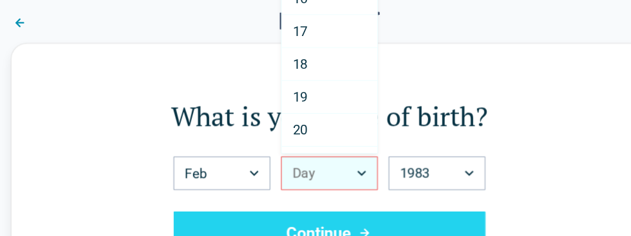
scroll to position [496, 0]
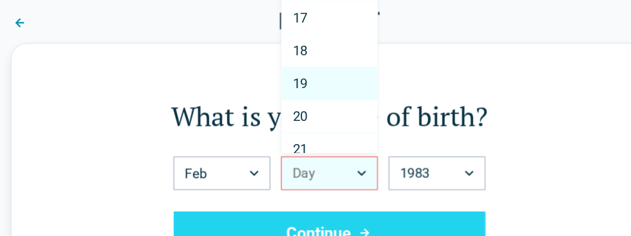
click at [339, 84] on div "19" at bounding box center [315, 81] width 91 height 32
select select "**"
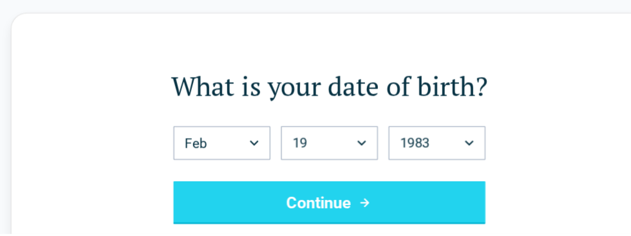
click at [429, 222] on button "Continue" at bounding box center [315, 206] width 299 height 41
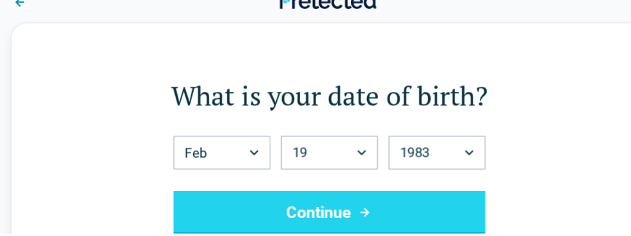
scroll to position [0, 0]
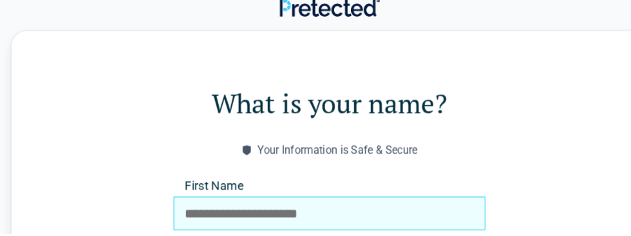
click at [352, 211] on input "First Name" at bounding box center [315, 217] width 299 height 32
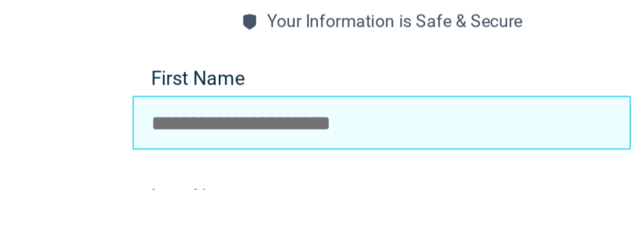
type input "******"
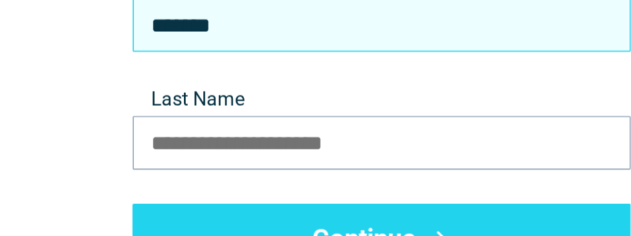
scroll to position [126, 0]
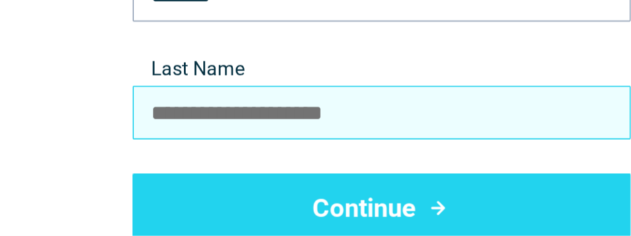
click at [372, 158] on input "Last Name" at bounding box center [315, 162] width 299 height 32
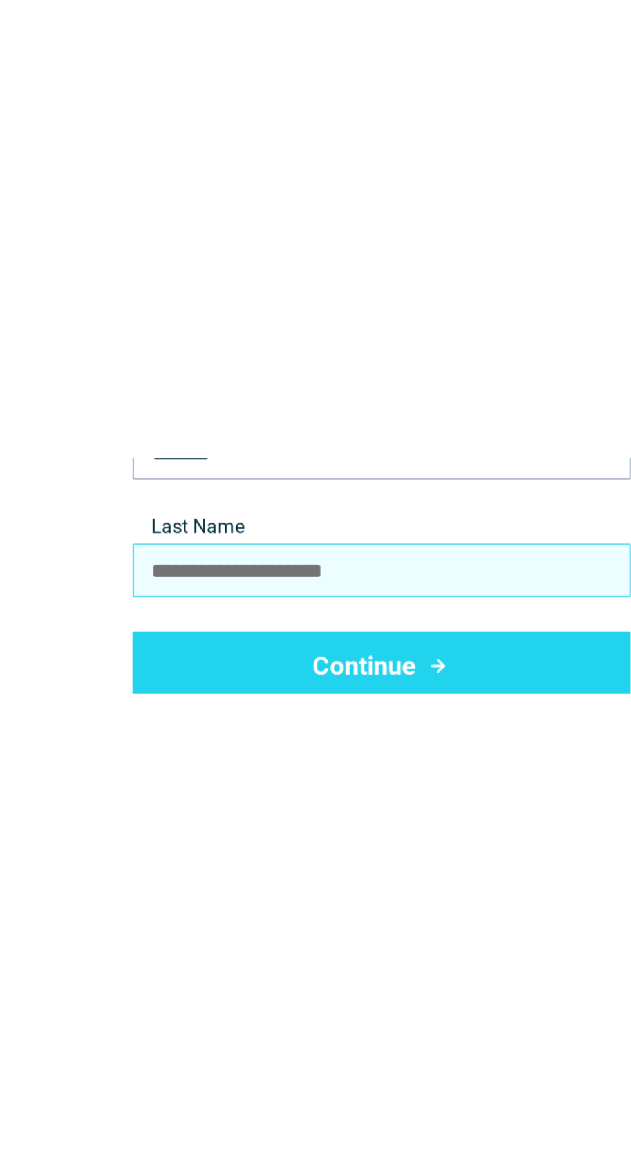
scroll to position [0, 0]
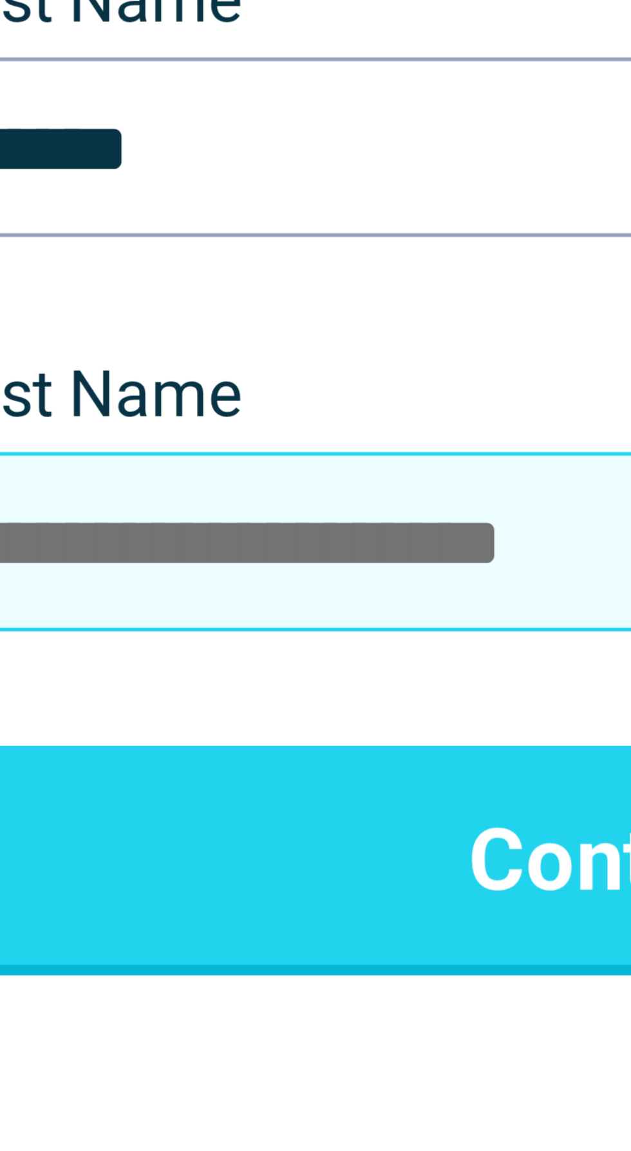
click at [254, 280] on input "Last Name" at bounding box center [315, 288] width 299 height 32
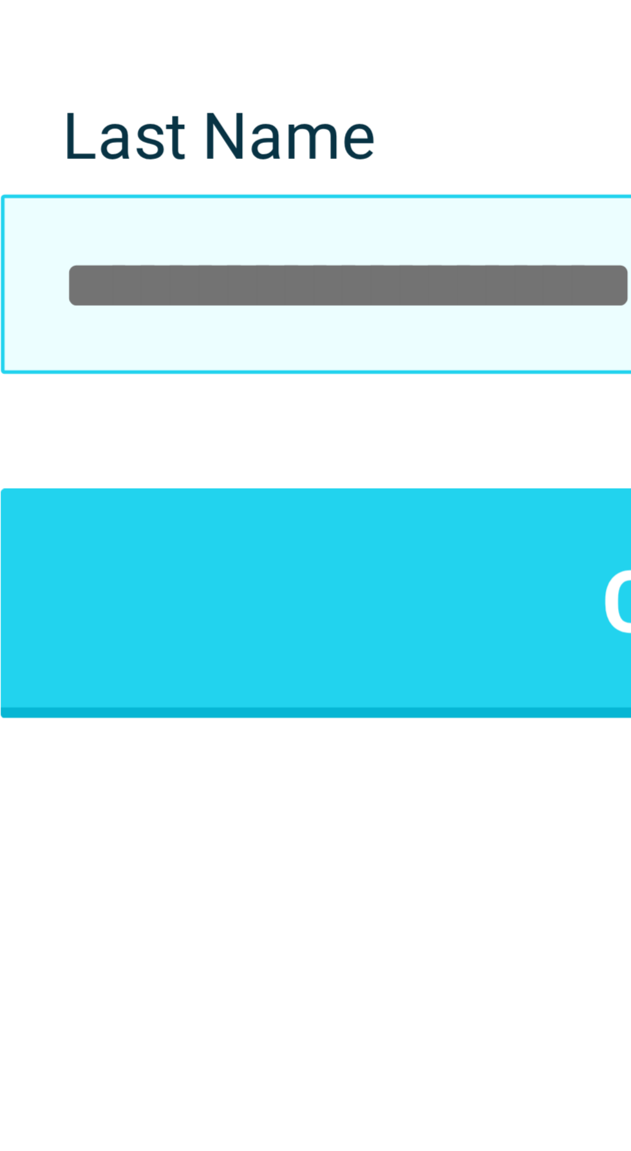
type input "**********"
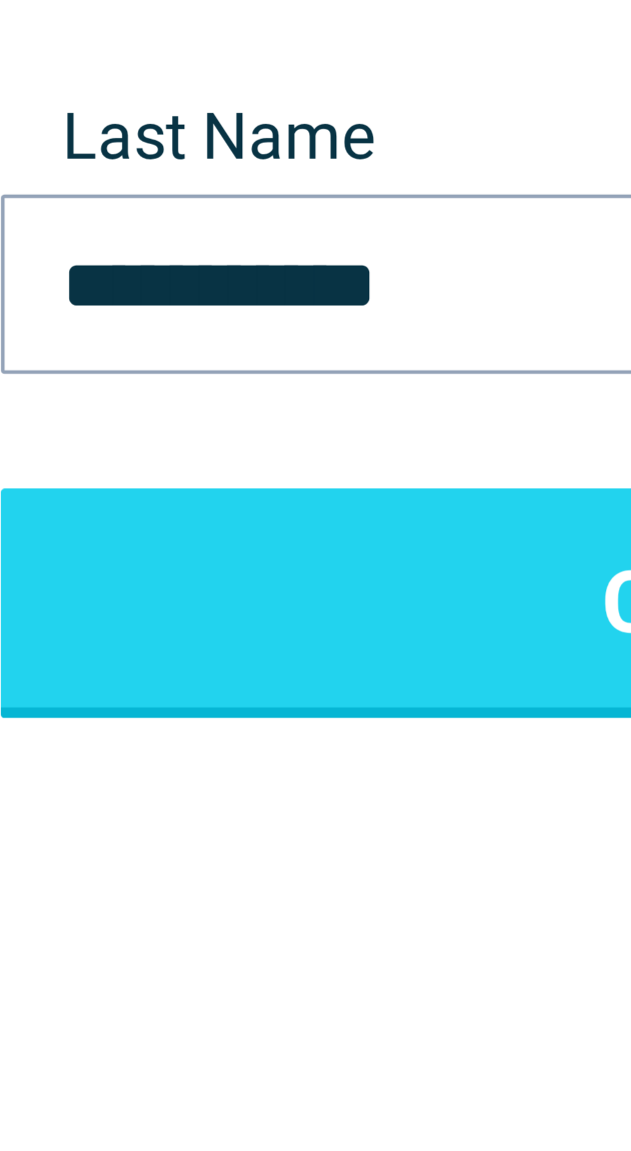
click at [262, 344] on button "Continue" at bounding box center [315, 345] width 299 height 41
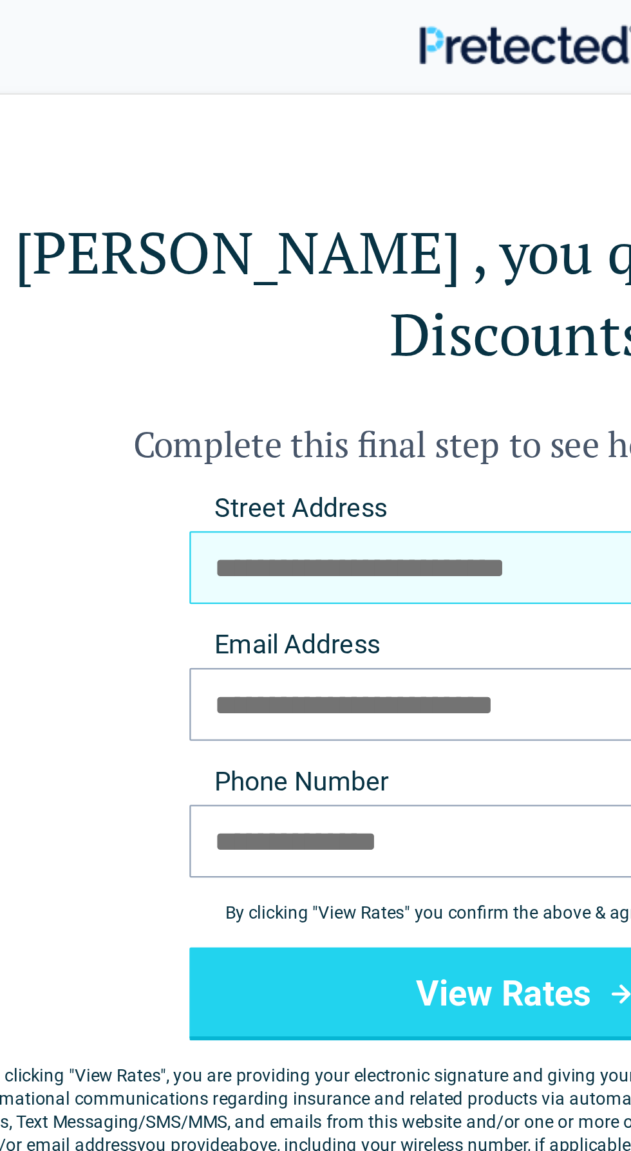
click at [320, 235] on input "Street Address" at bounding box center [315, 251] width 299 height 32
type input "**********"
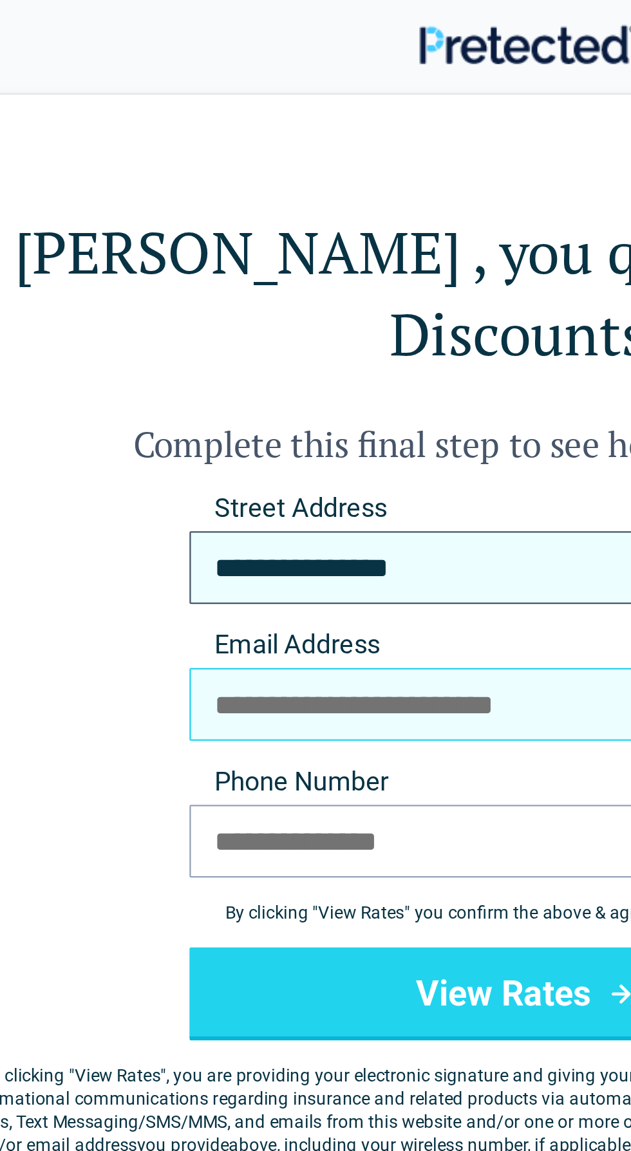
type input "**********"
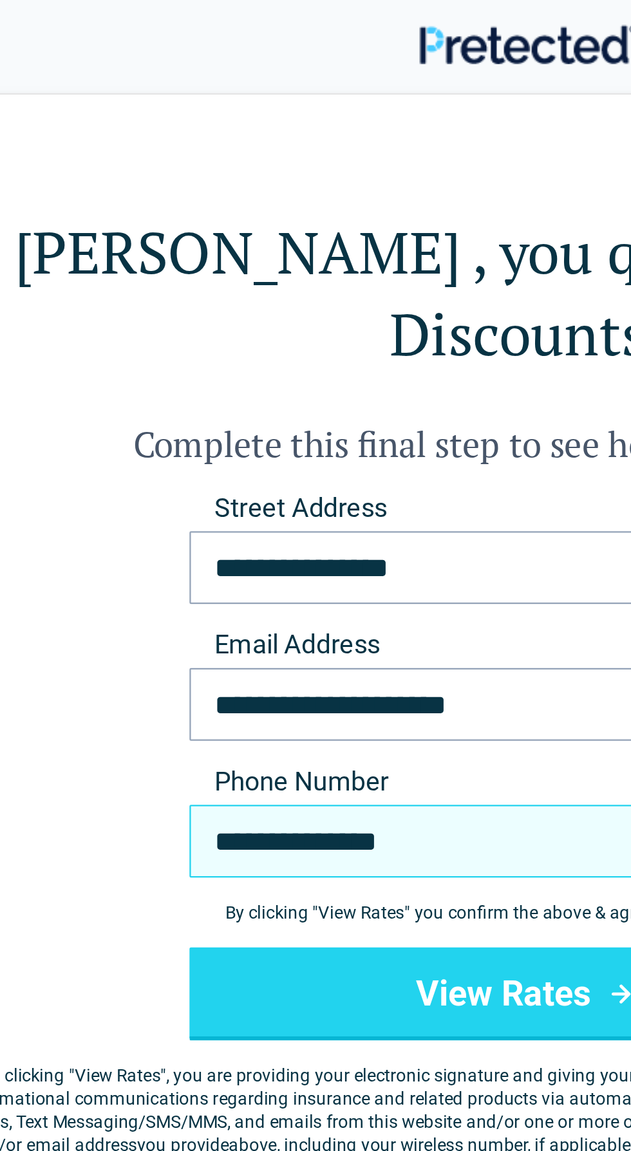
click at [308, 356] on input "**********" at bounding box center [315, 372] width 299 height 32
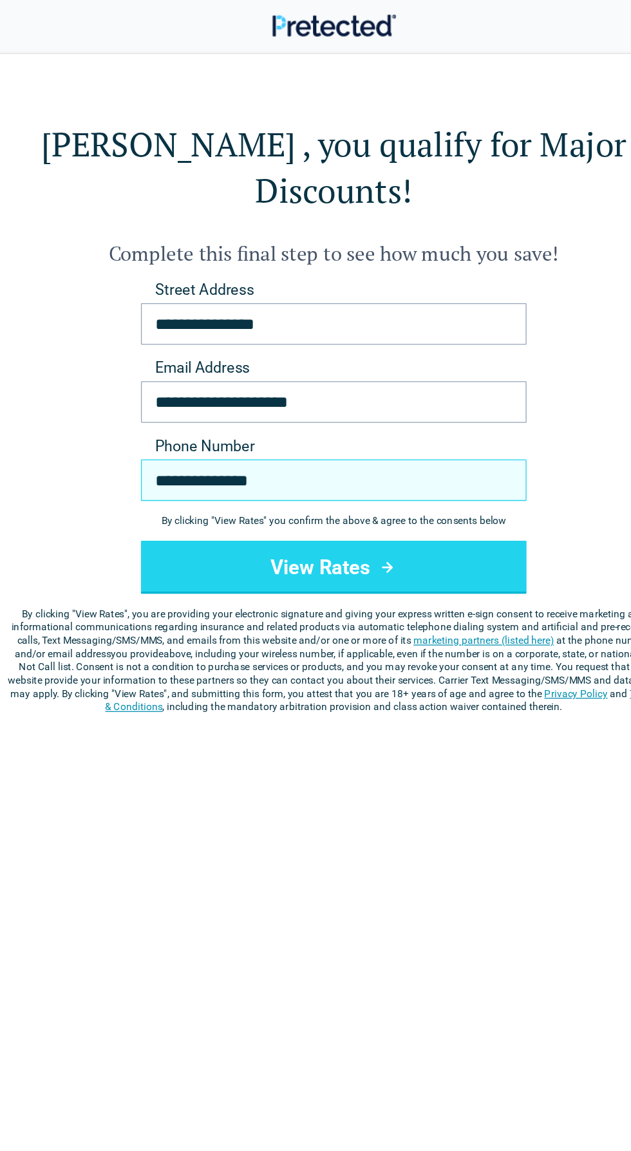
type input "**********"
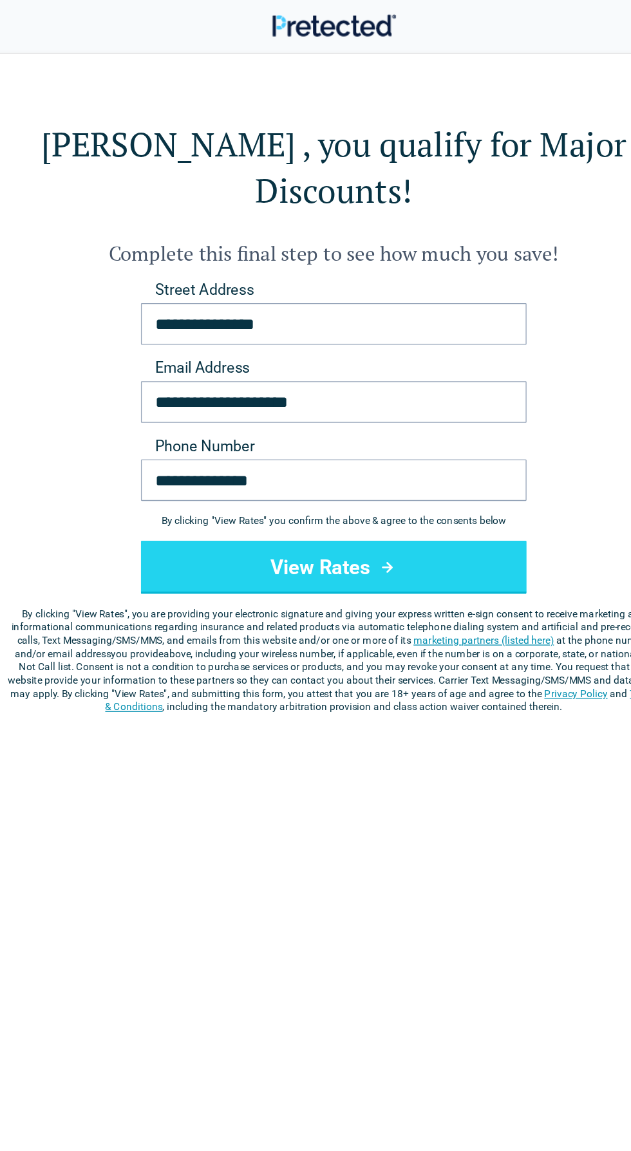
click at [312, 419] on button "View Rates" at bounding box center [315, 439] width 299 height 41
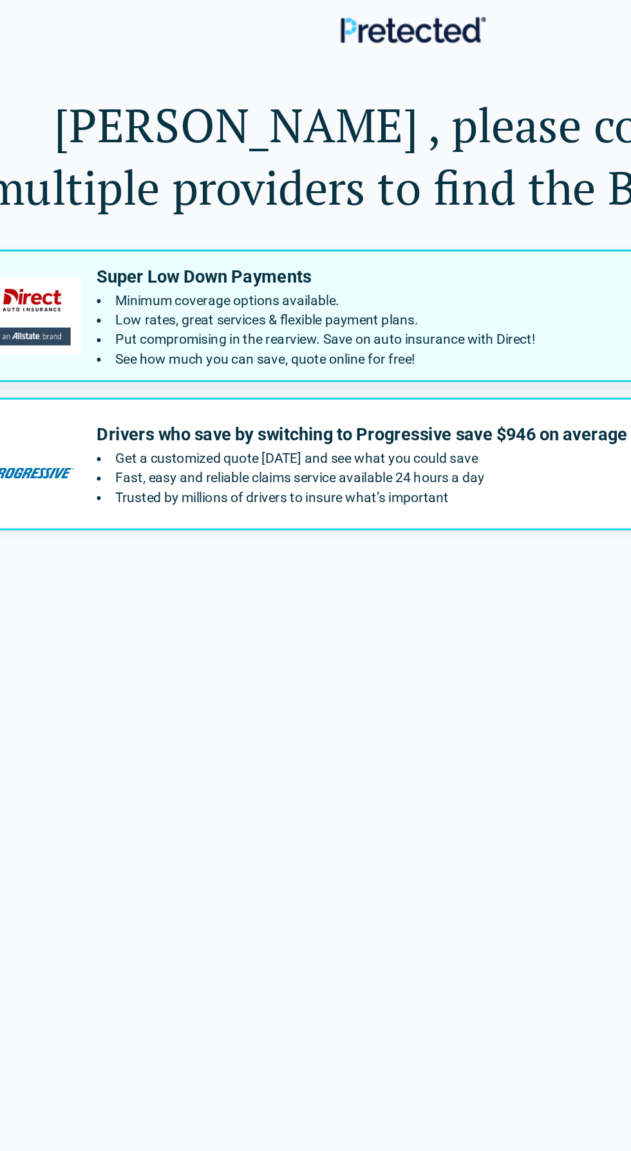
click at [400, 242] on div "Super Low Down Payments Minimum coverage options available. Low rates, great se…" at bounding box center [304, 208] width 549 height 67
